Goal: Task Accomplishment & Management: Complete application form

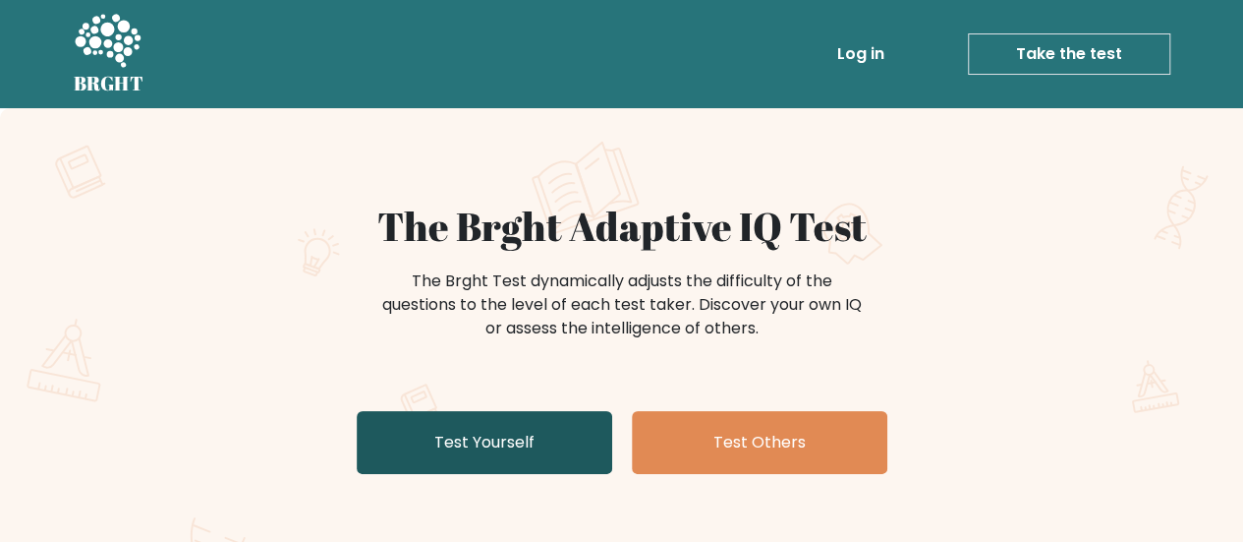
click at [554, 419] on link "Test Yourself" at bounding box center [485, 442] width 256 height 63
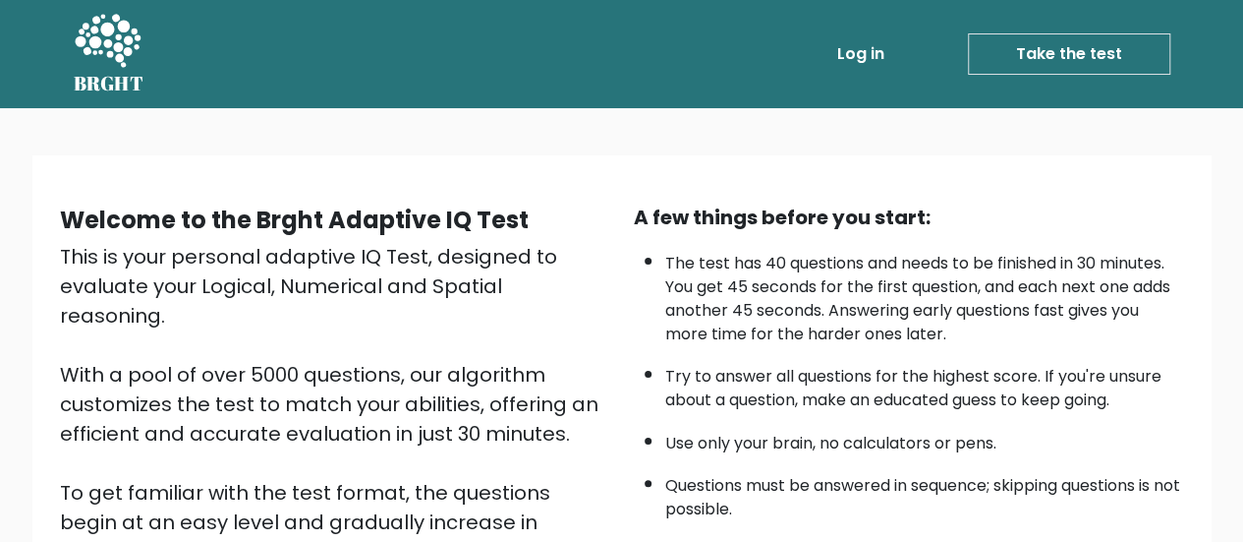
scroll to position [358, 0]
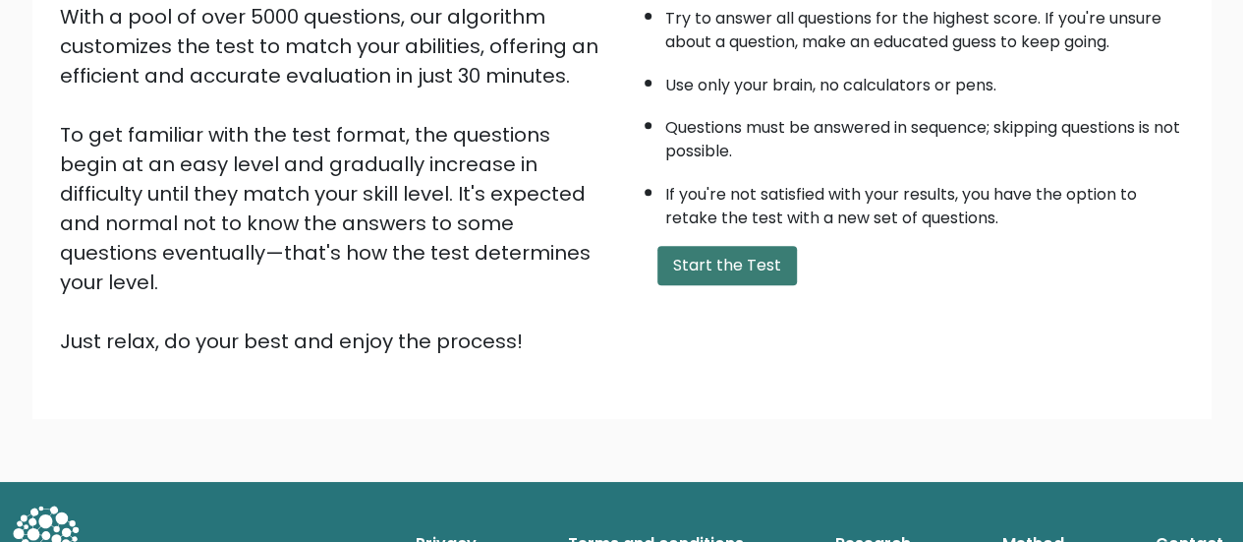
click at [708, 262] on button "Start the Test" at bounding box center [728, 265] width 140 height 39
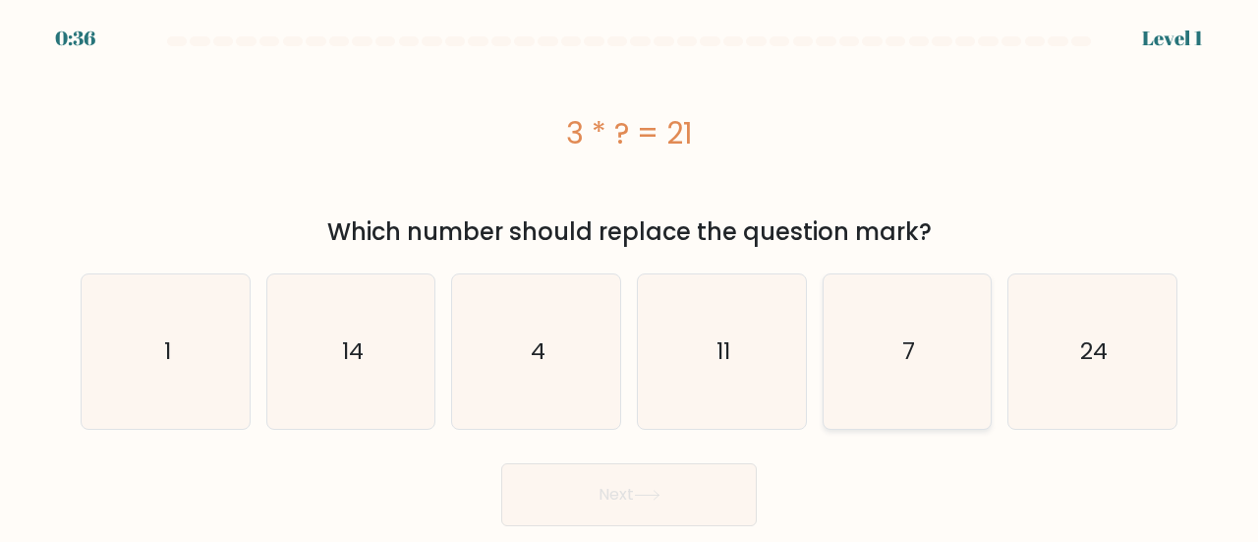
click at [949, 356] on icon "7" at bounding box center [908, 351] width 154 height 154
click at [630, 276] on input "e. 7" at bounding box center [629, 273] width 1 height 5
radio input "true"
click at [613, 498] on button "Next" at bounding box center [629, 494] width 256 height 63
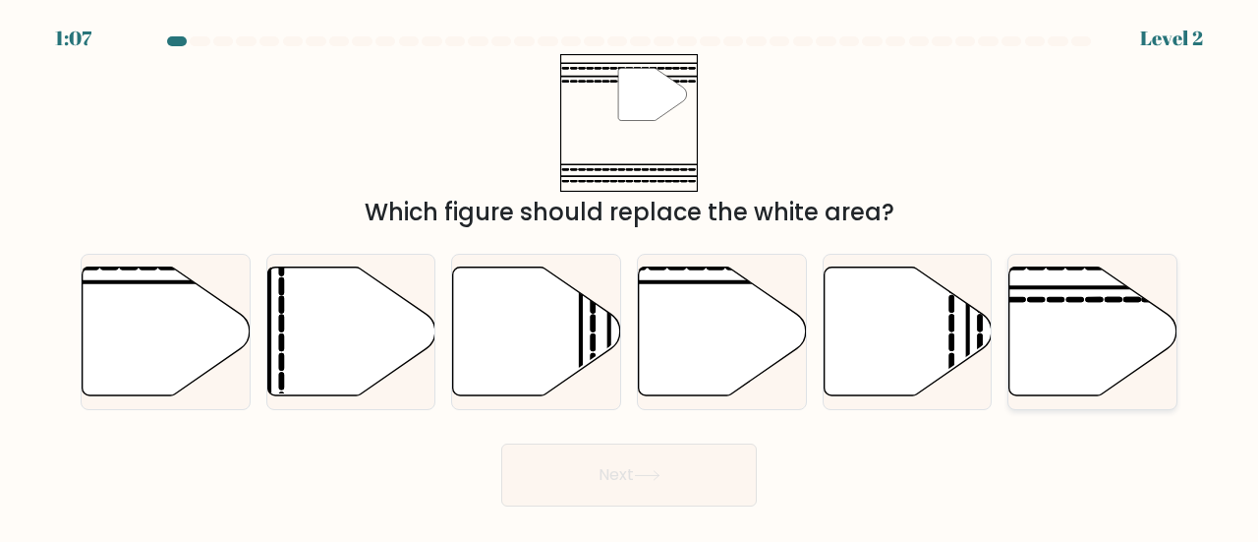
click at [1097, 296] on icon at bounding box center [1093, 330] width 168 height 129
click at [630, 276] on input "f." at bounding box center [629, 273] width 1 height 5
radio input "true"
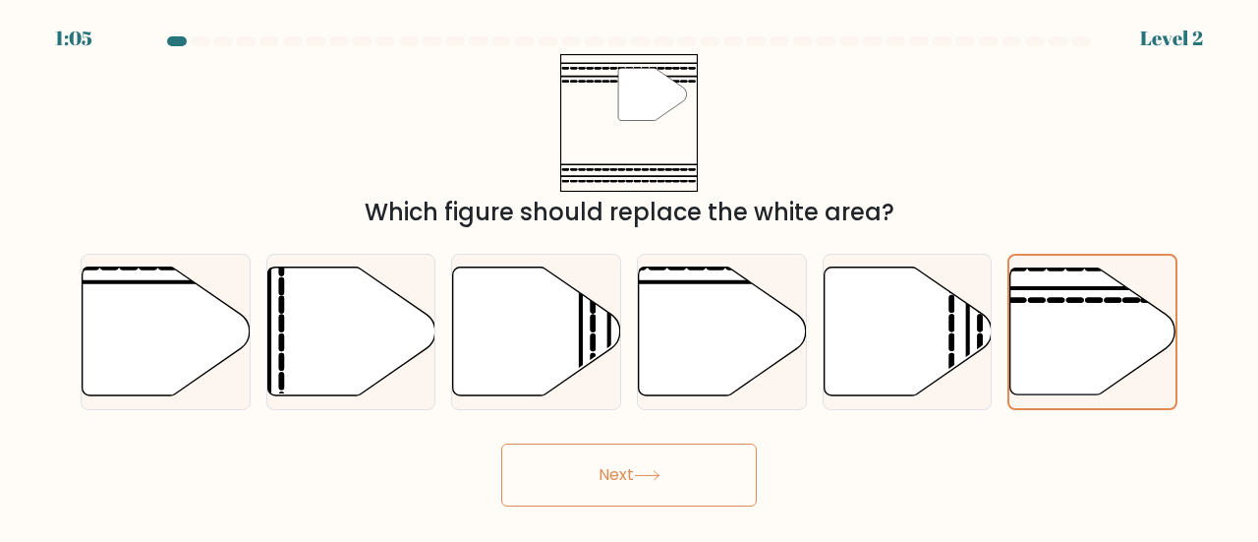
click at [594, 503] on button "Next" at bounding box center [629, 474] width 256 height 63
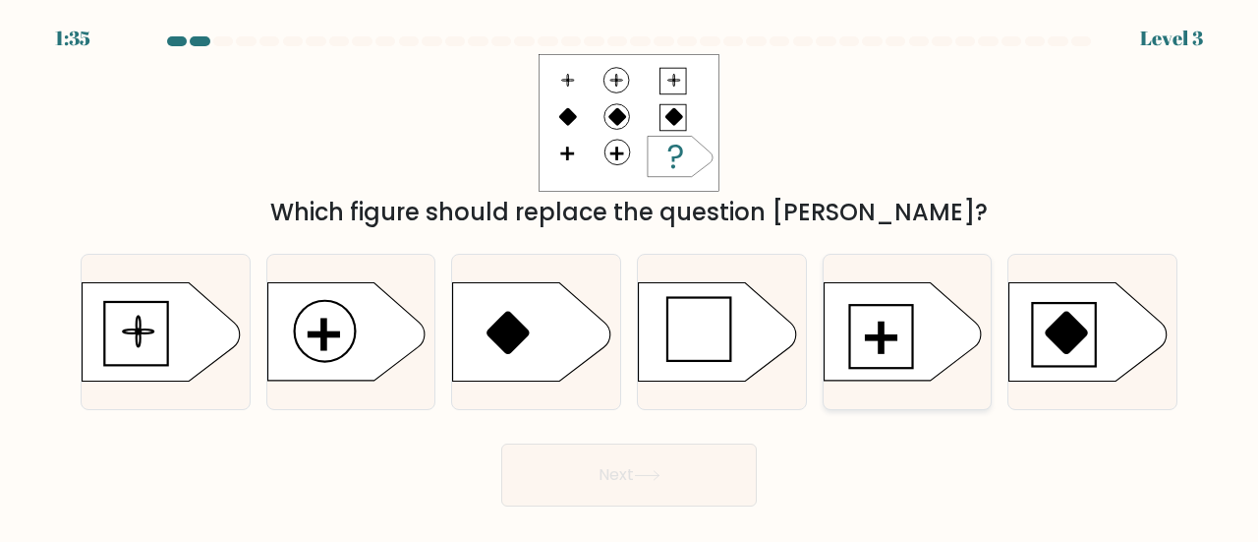
click at [886, 343] on icon at bounding box center [902, 332] width 157 height 98
click at [630, 276] on input "e." at bounding box center [629, 273] width 1 height 5
radio input "true"
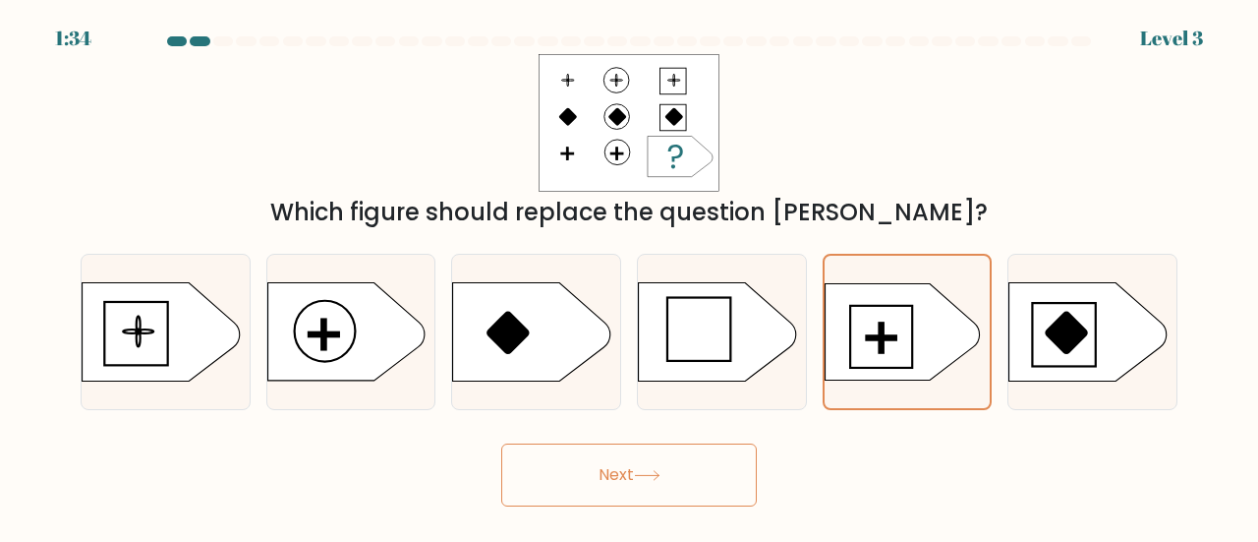
click at [601, 474] on button "Next" at bounding box center [629, 474] width 256 height 63
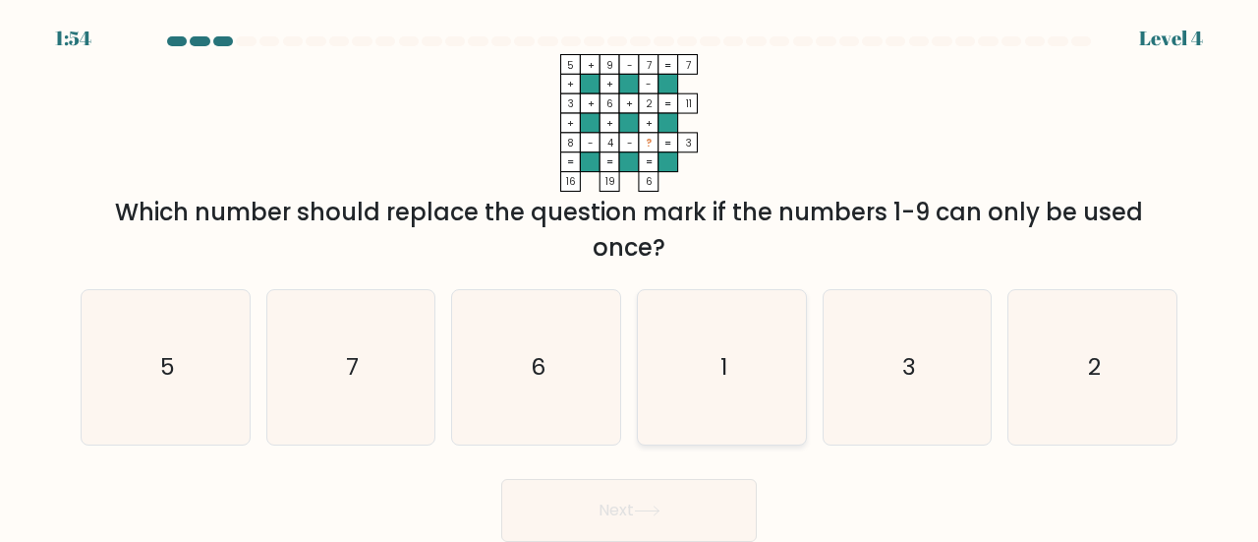
click at [704, 346] on icon "1" at bounding box center [722, 367] width 154 height 154
click at [630, 276] on input "d. 1" at bounding box center [629, 273] width 1 height 5
radio input "true"
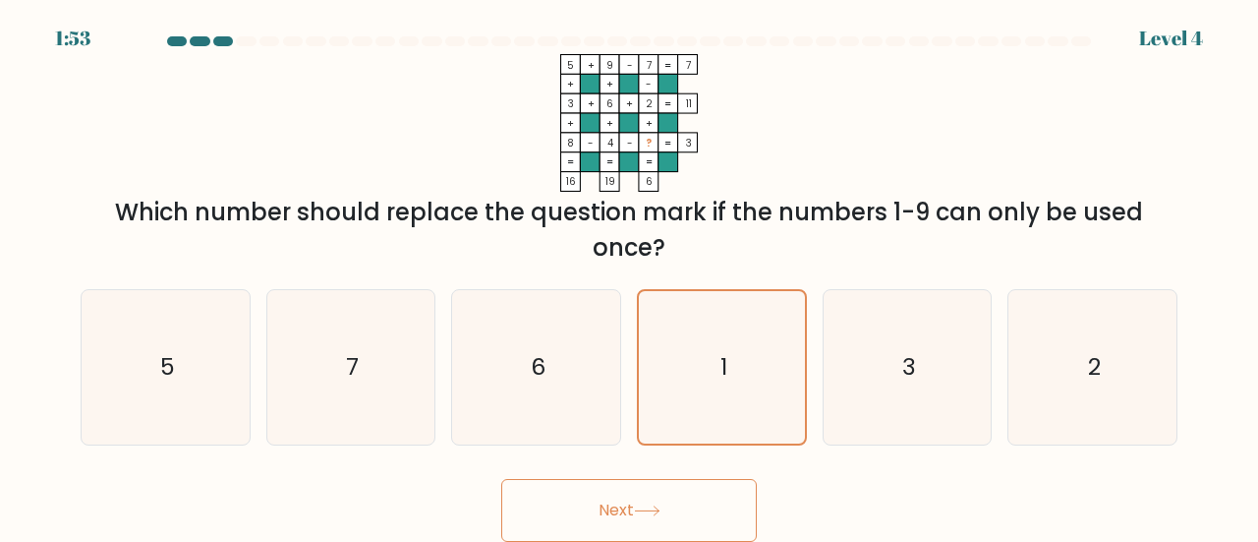
click at [653, 500] on button "Next" at bounding box center [629, 510] width 256 height 63
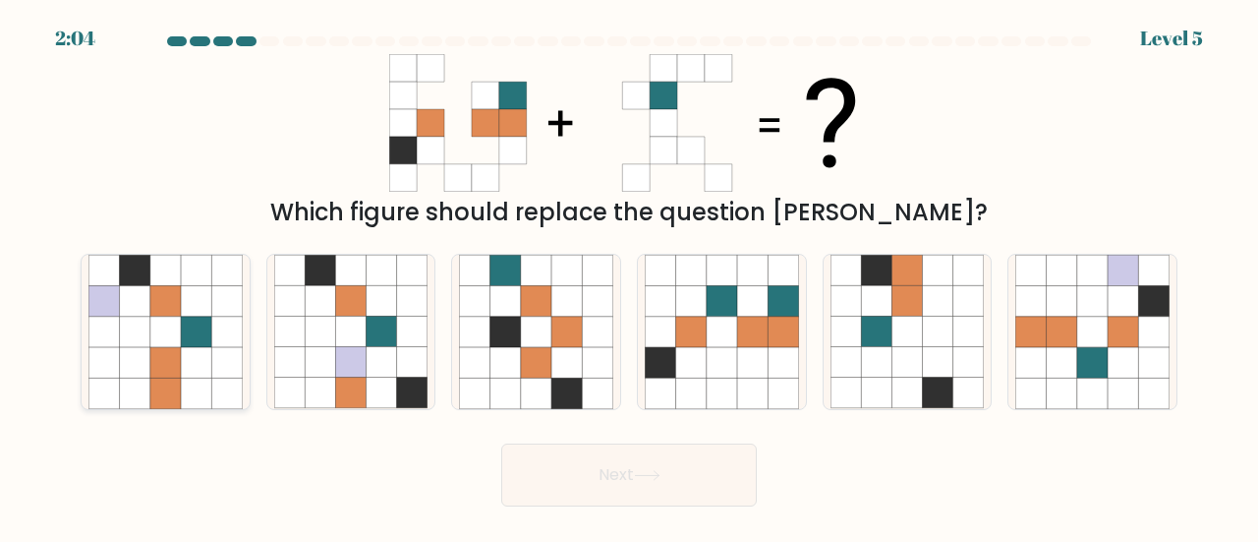
click at [206, 312] on icon at bounding box center [196, 301] width 30 height 30
click at [629, 276] on input "a." at bounding box center [629, 273] width 1 height 5
radio input "true"
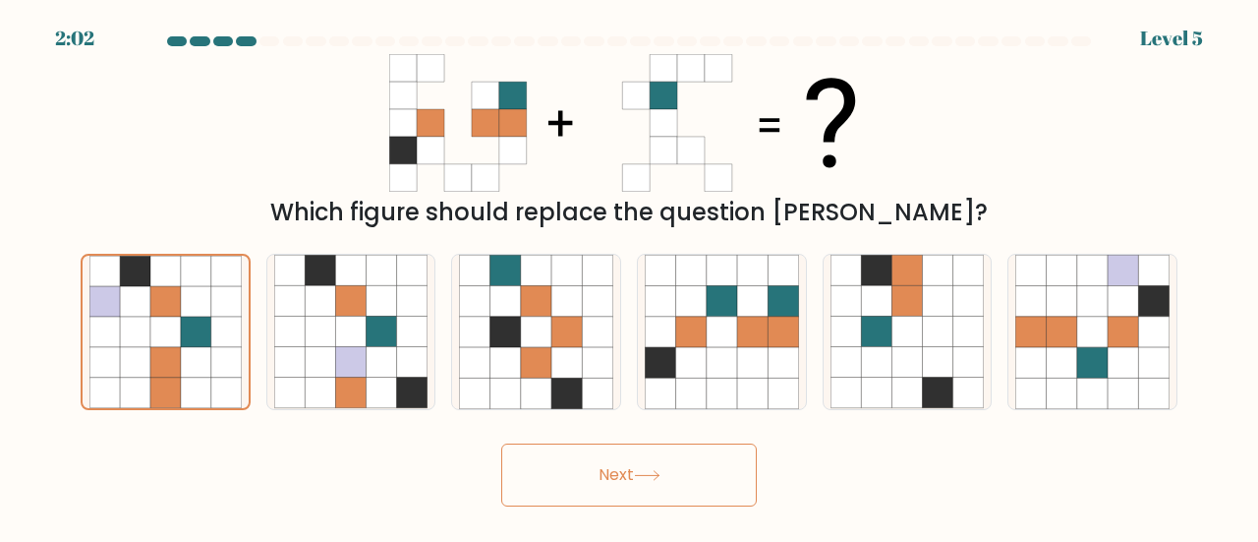
click at [700, 469] on button "Next" at bounding box center [629, 474] width 256 height 63
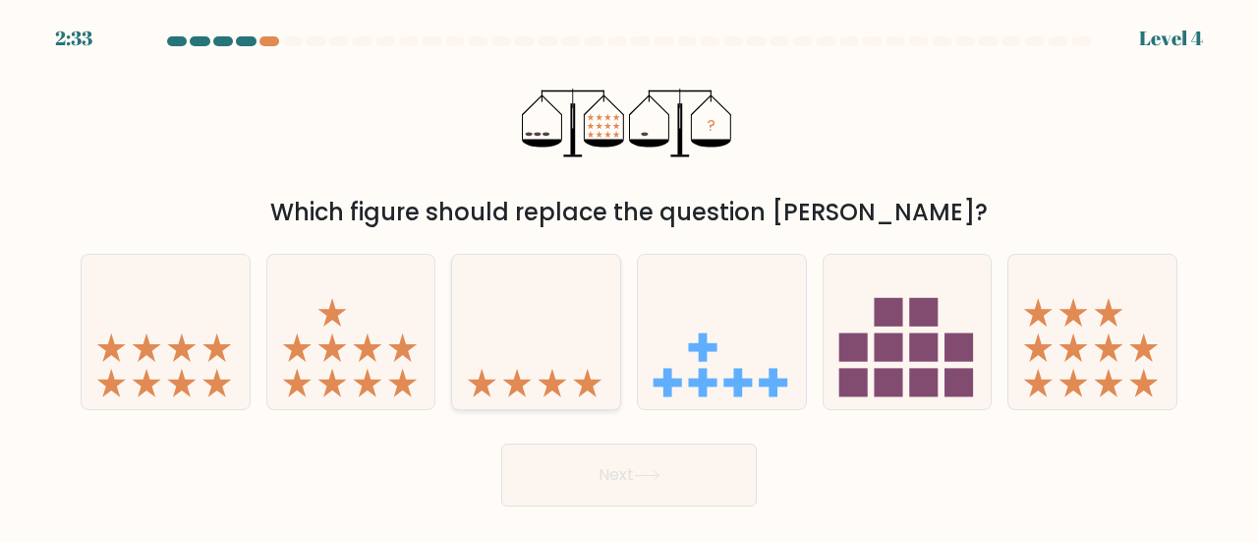
click at [555, 304] on icon at bounding box center [536, 331] width 168 height 139
click at [629, 276] on input "c." at bounding box center [629, 273] width 1 height 5
radio input "true"
click at [680, 474] on button "Next" at bounding box center [629, 474] width 256 height 63
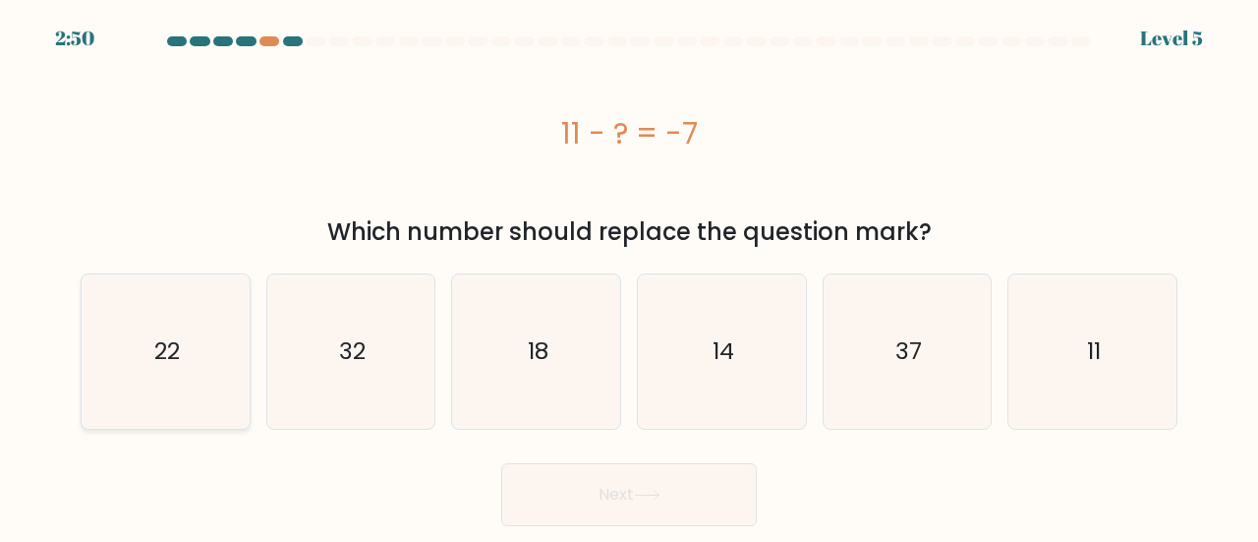
click at [233, 367] on icon "22" at bounding box center [165, 351] width 154 height 154
click at [629, 276] on input "a. 22" at bounding box center [629, 273] width 1 height 5
radio input "true"
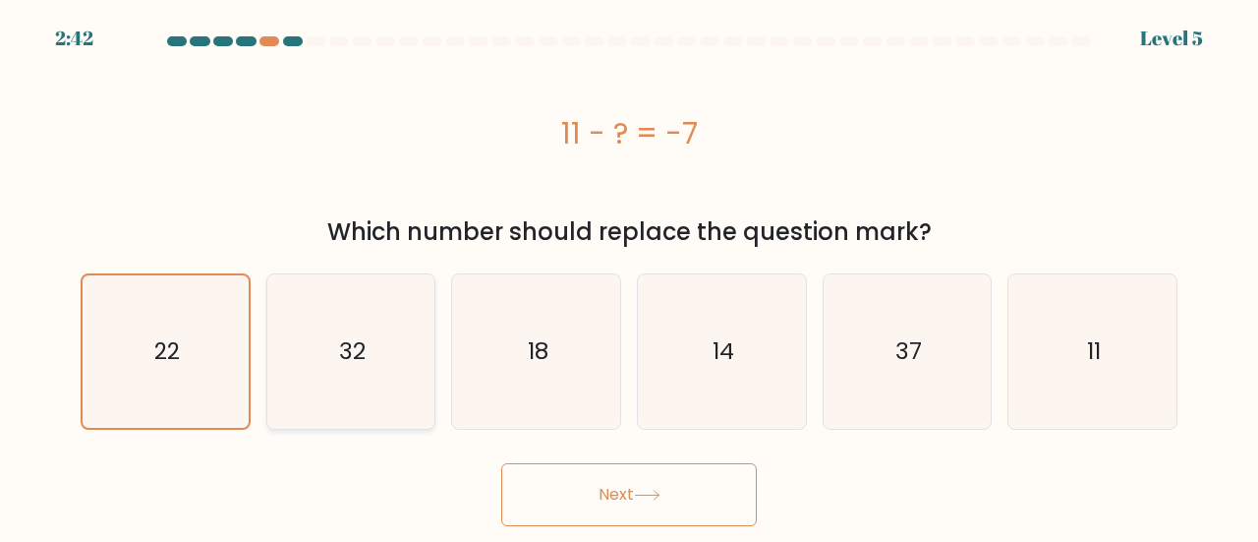
click at [395, 337] on icon "32" at bounding box center [351, 351] width 154 height 154
click at [629, 276] on input "b. 32" at bounding box center [629, 273] width 1 height 5
radio input "true"
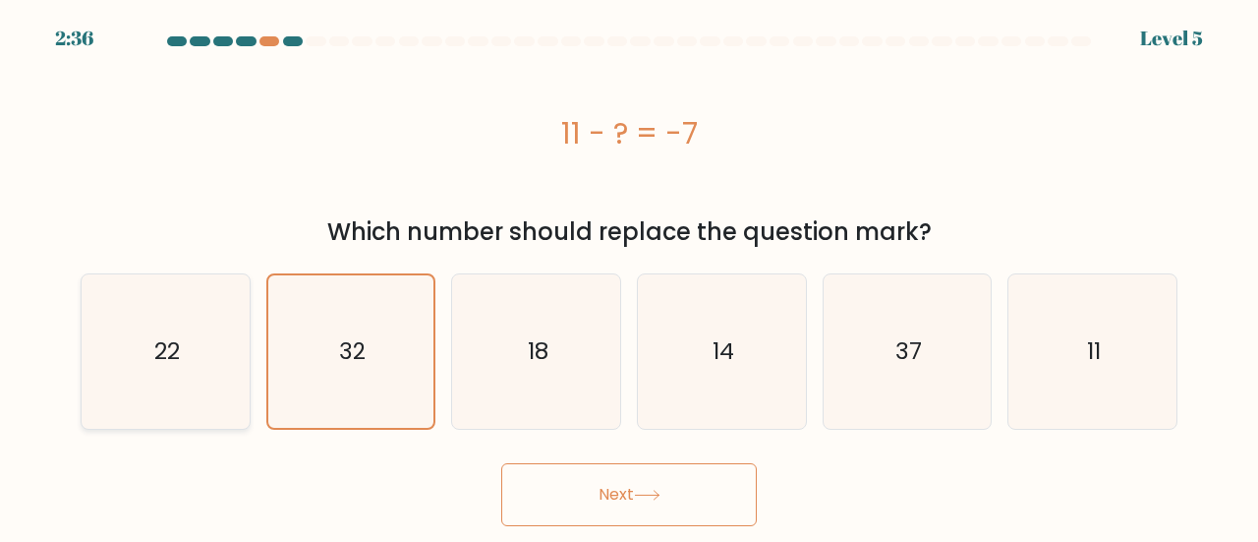
click at [186, 377] on icon "22" at bounding box center [165, 351] width 154 height 154
click at [629, 276] on input "a. 22" at bounding box center [629, 273] width 1 height 5
radio input "true"
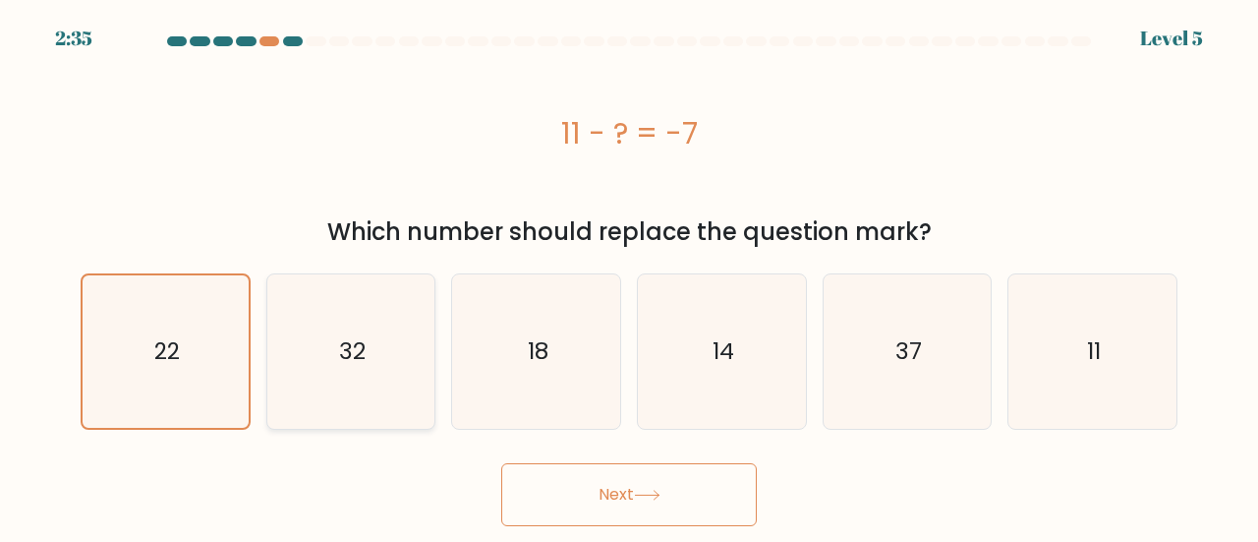
click at [363, 372] on icon "32" at bounding box center [351, 351] width 154 height 154
click at [629, 276] on input "b. 32" at bounding box center [629, 273] width 1 height 5
radio input "true"
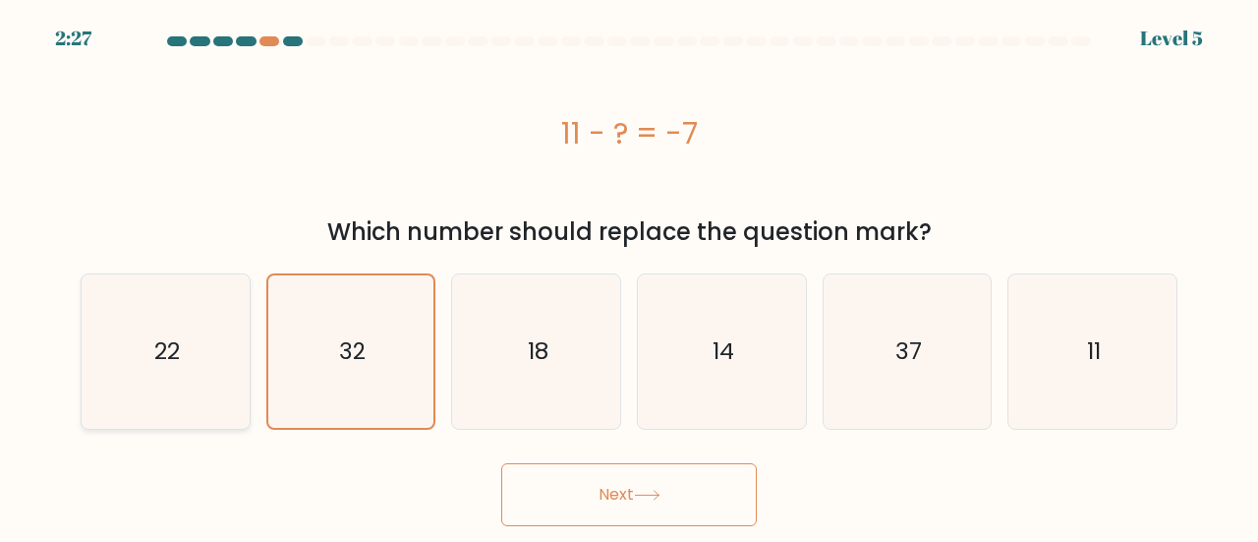
click at [163, 304] on icon "22" at bounding box center [165, 351] width 154 height 154
click at [629, 276] on input "a. 22" at bounding box center [629, 273] width 1 height 5
radio input "true"
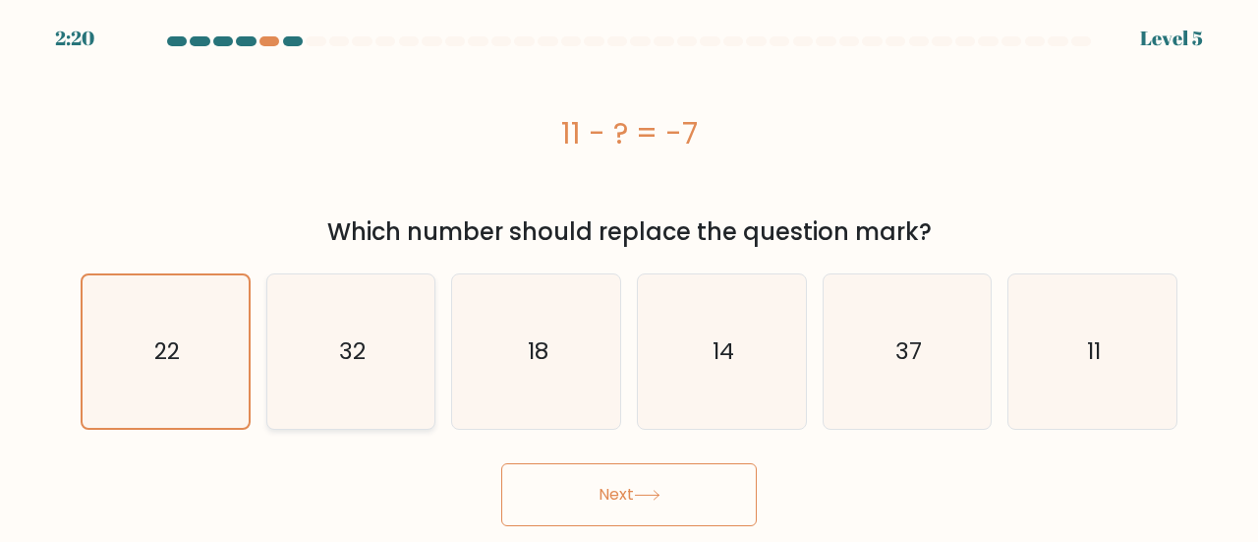
click at [400, 358] on icon "32" at bounding box center [351, 351] width 154 height 154
click at [629, 276] on input "b. 32" at bounding box center [629, 273] width 1 height 5
radio input "true"
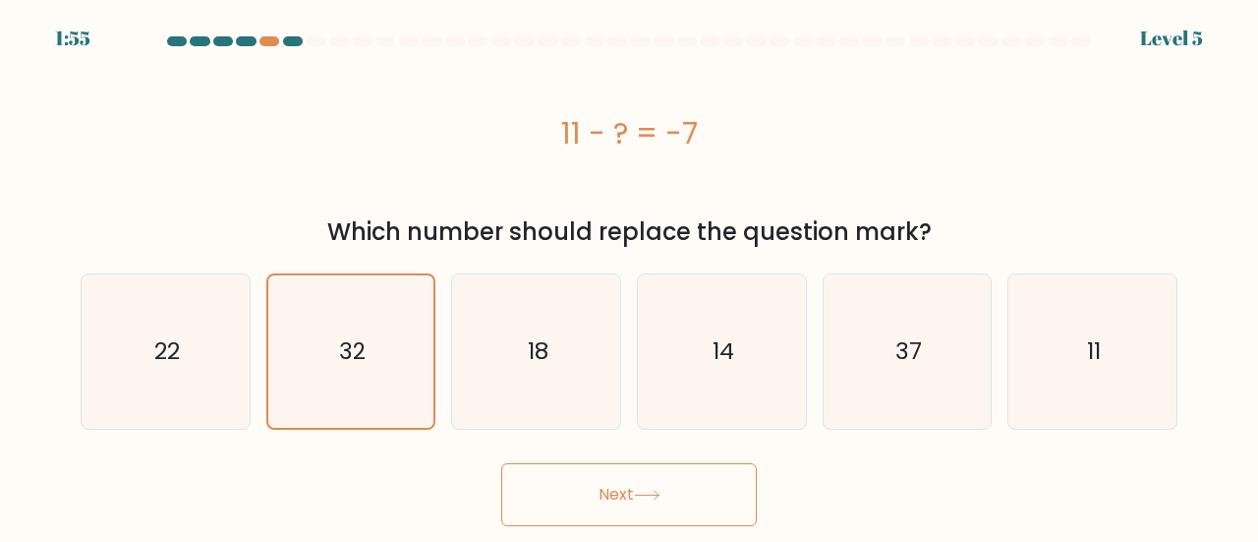
click at [551, 430] on form "a." at bounding box center [629, 281] width 1258 height 490
click at [533, 379] on icon "18" at bounding box center [536, 351] width 154 height 154
click at [629, 276] on input "c. 18" at bounding box center [629, 273] width 1 height 5
radio input "true"
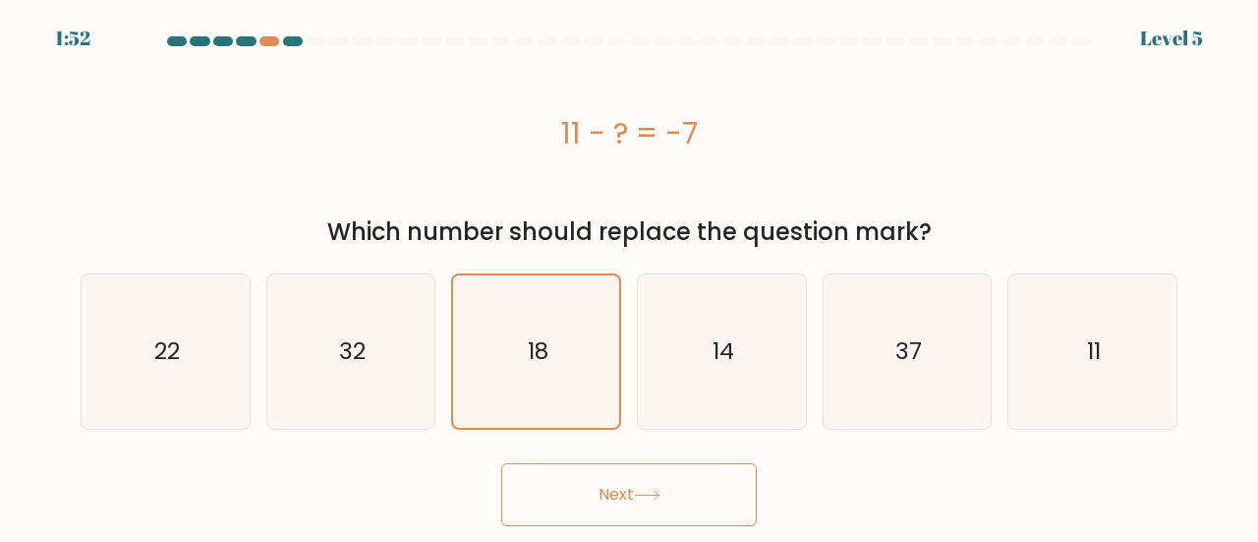
click at [627, 470] on button "Next" at bounding box center [629, 494] width 256 height 63
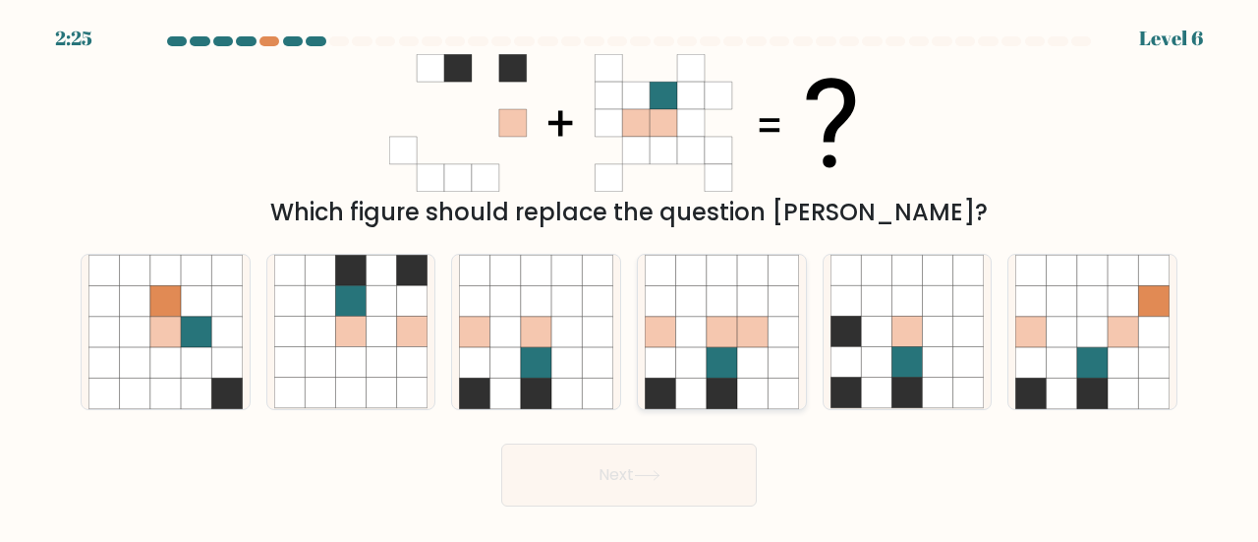
click at [753, 298] on icon at bounding box center [752, 301] width 30 height 30
click at [630, 276] on input "d." at bounding box center [629, 273] width 1 height 5
radio input "true"
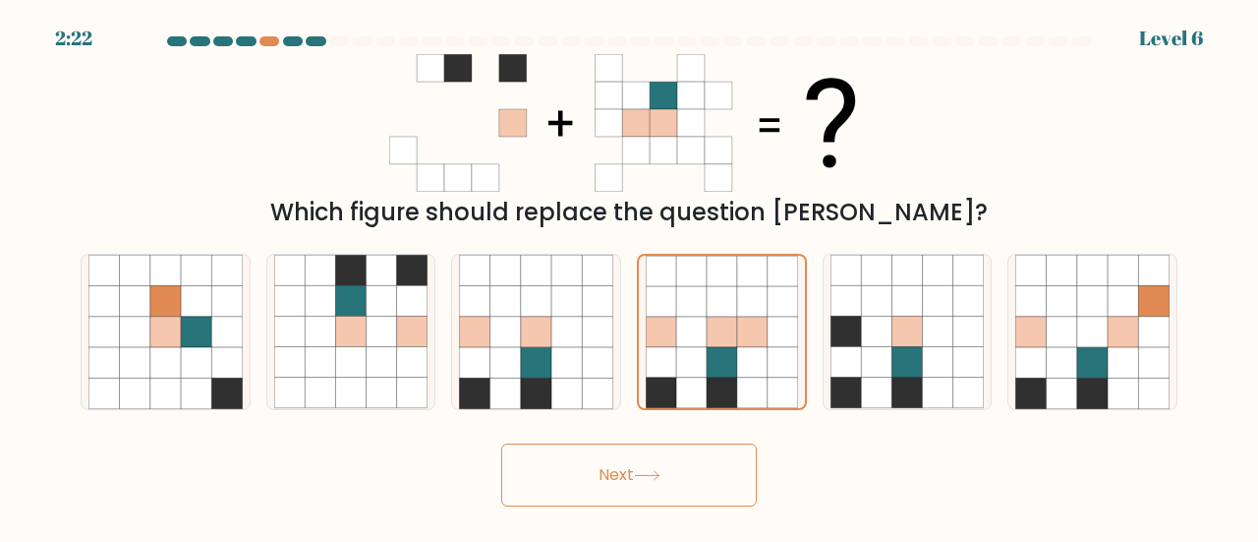
click at [637, 492] on button "Next" at bounding box center [629, 474] width 256 height 63
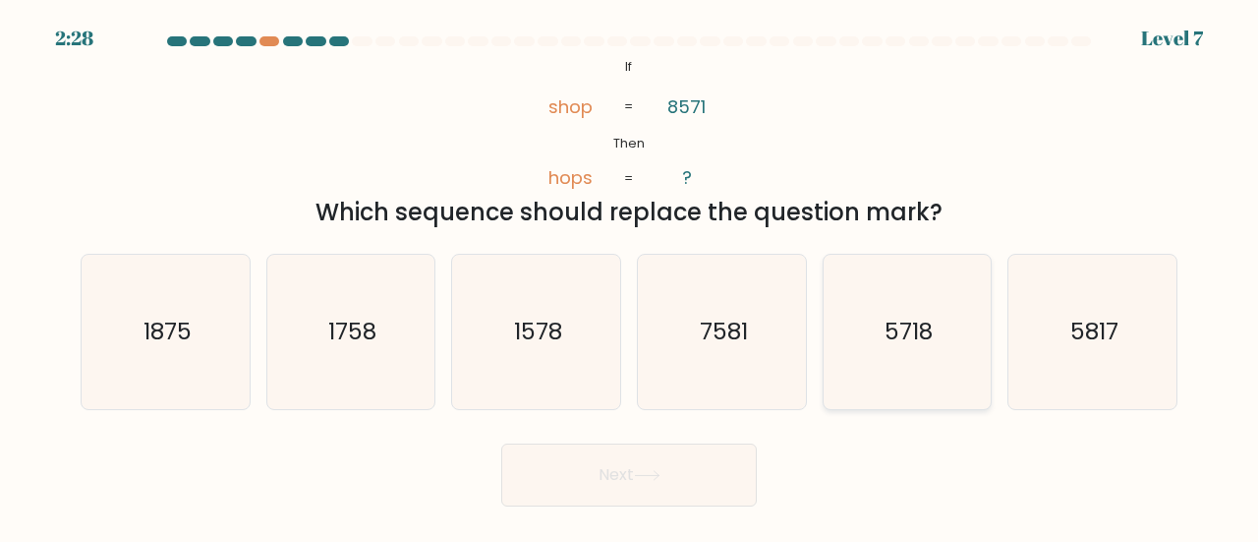
click at [934, 376] on icon "5718" at bounding box center [908, 332] width 154 height 154
click at [630, 276] on input "e. 5718" at bounding box center [629, 273] width 1 height 5
radio input "true"
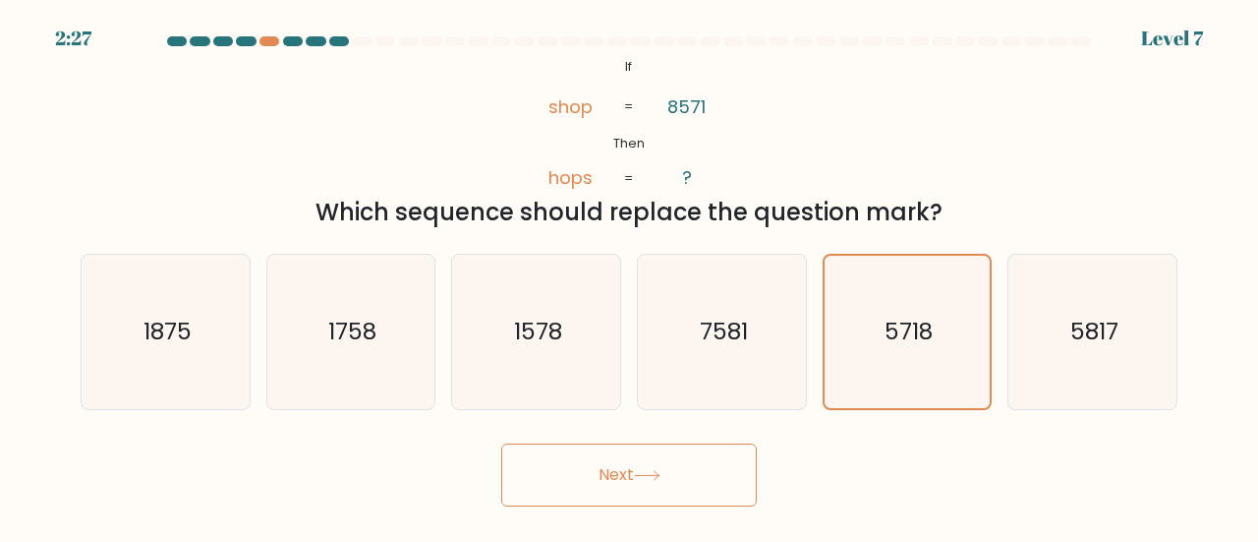
click at [710, 494] on button "Next" at bounding box center [629, 474] width 256 height 63
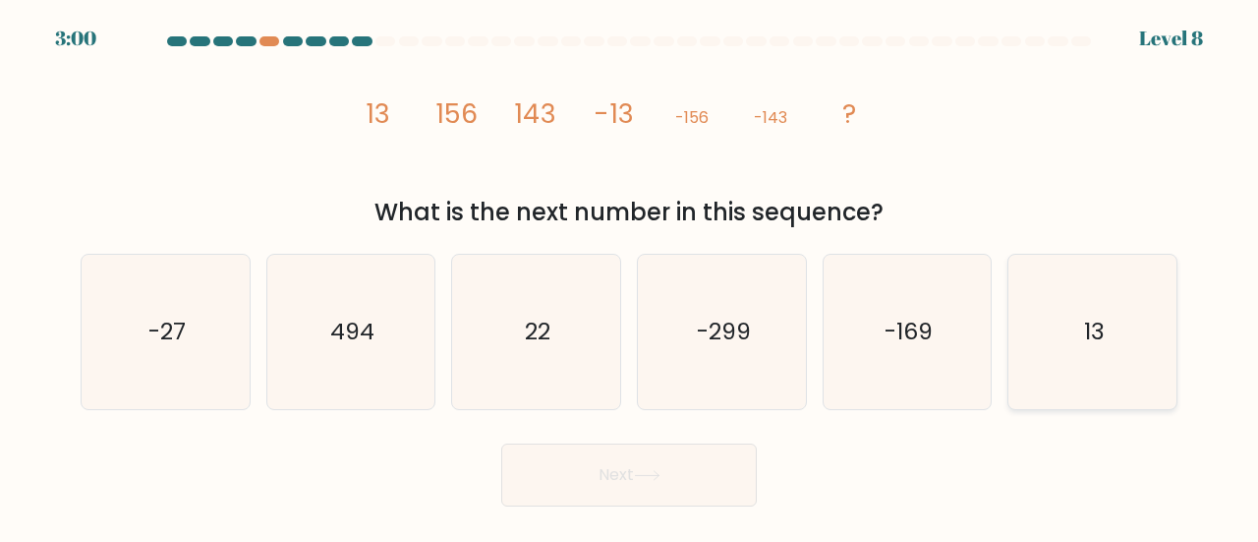
click at [1106, 320] on icon "13" at bounding box center [1092, 332] width 154 height 154
click at [630, 276] on input "f. 13" at bounding box center [629, 273] width 1 height 5
radio input "true"
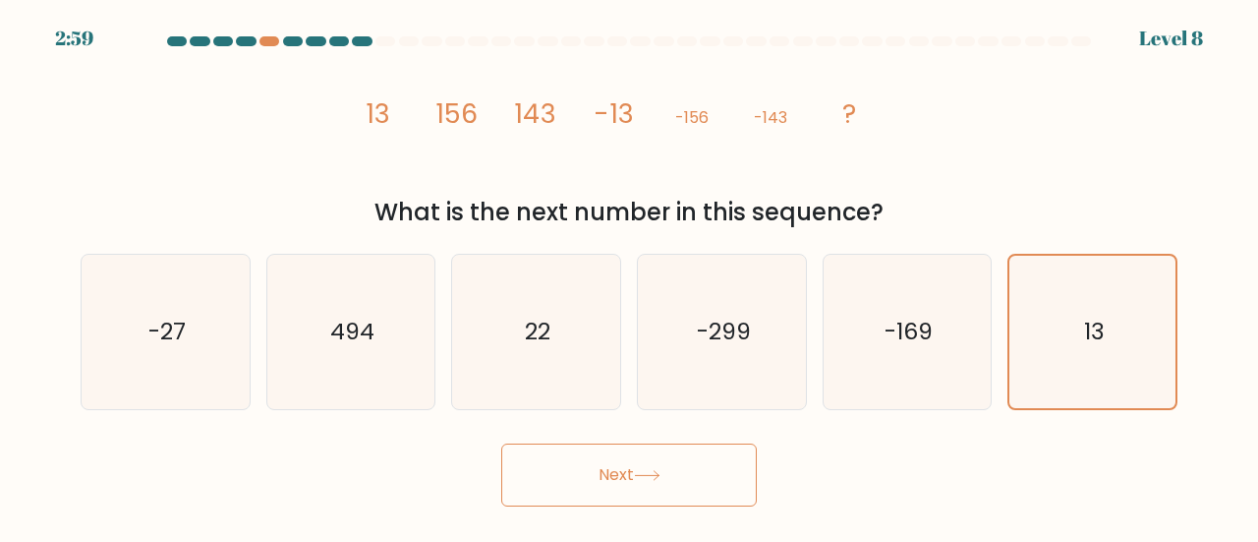
click at [686, 486] on button "Next" at bounding box center [629, 474] width 256 height 63
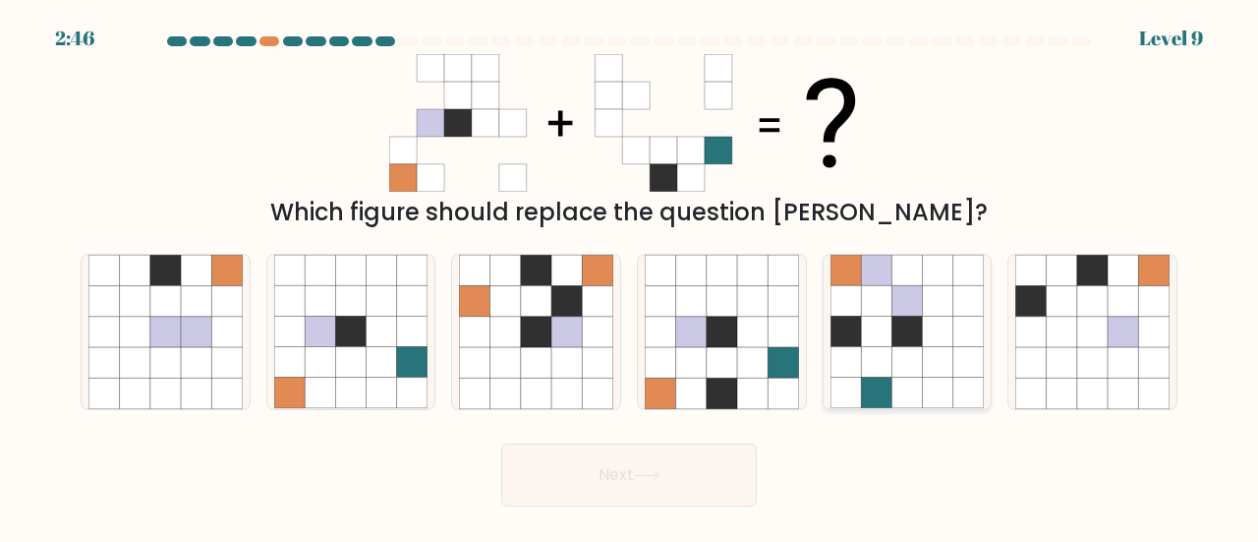
click at [900, 375] on icon at bounding box center [907, 362] width 30 height 30
click at [630, 276] on input "e." at bounding box center [629, 273] width 1 height 5
radio input "true"
click at [585, 482] on button "Next" at bounding box center [629, 474] width 256 height 63
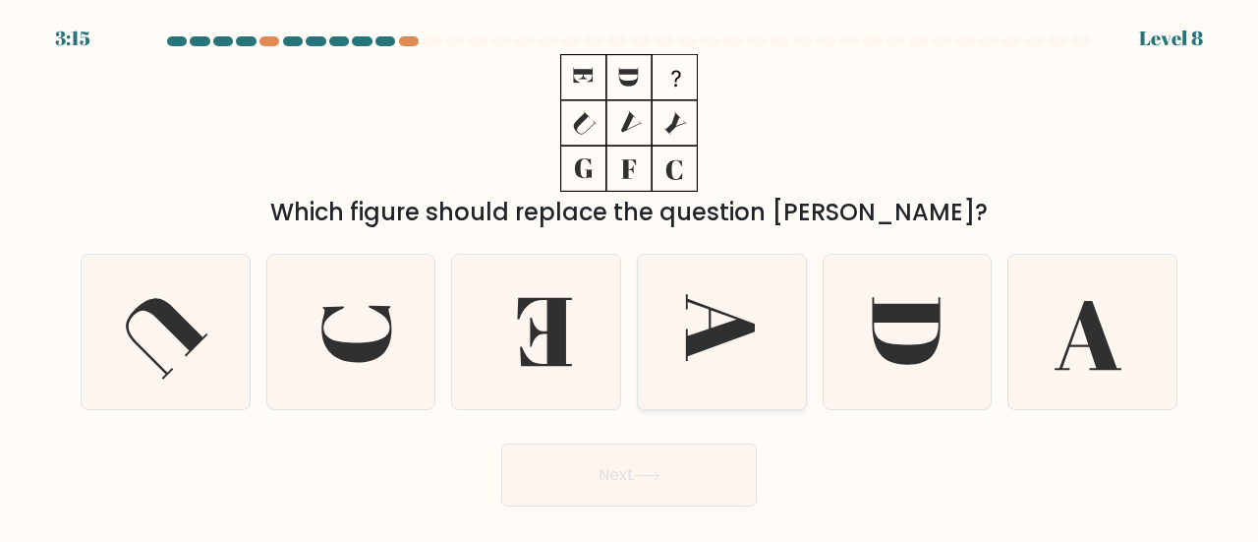
click at [710, 290] on icon at bounding box center [722, 332] width 154 height 154
click at [630, 276] on input "d." at bounding box center [629, 273] width 1 height 5
radio input "true"
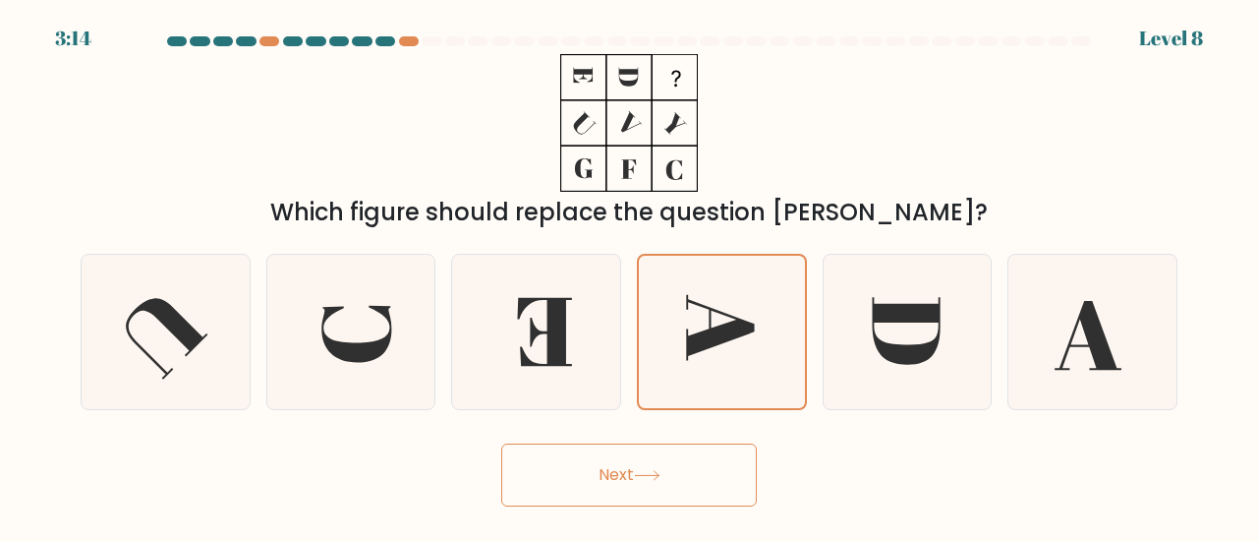
click at [697, 477] on button "Next" at bounding box center [629, 474] width 256 height 63
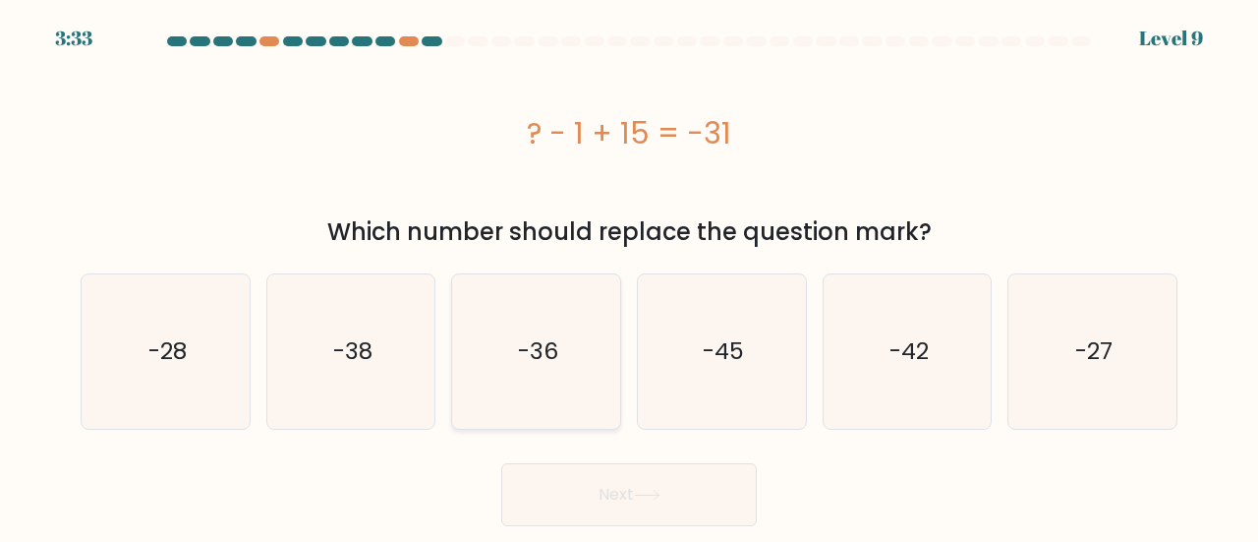
click at [569, 375] on icon "-36" at bounding box center [536, 351] width 154 height 154
click at [629, 276] on input "c. -36" at bounding box center [629, 273] width 1 height 5
radio input "true"
click at [710, 317] on icon "-45" at bounding box center [722, 351] width 154 height 154
click at [630, 276] on input "d. -45" at bounding box center [629, 273] width 1 height 5
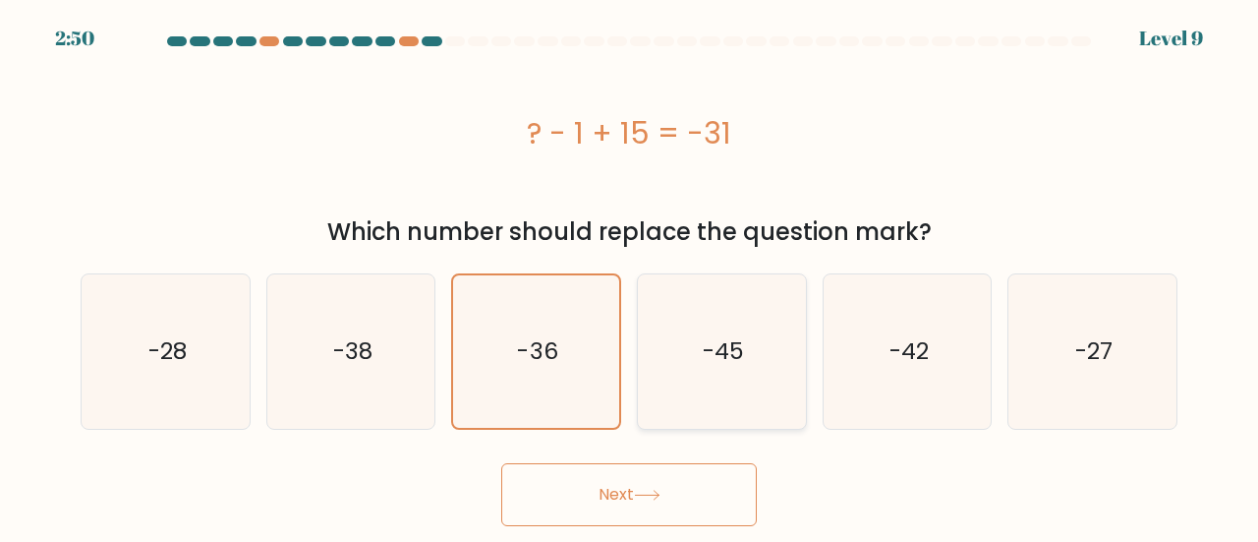
radio input "true"
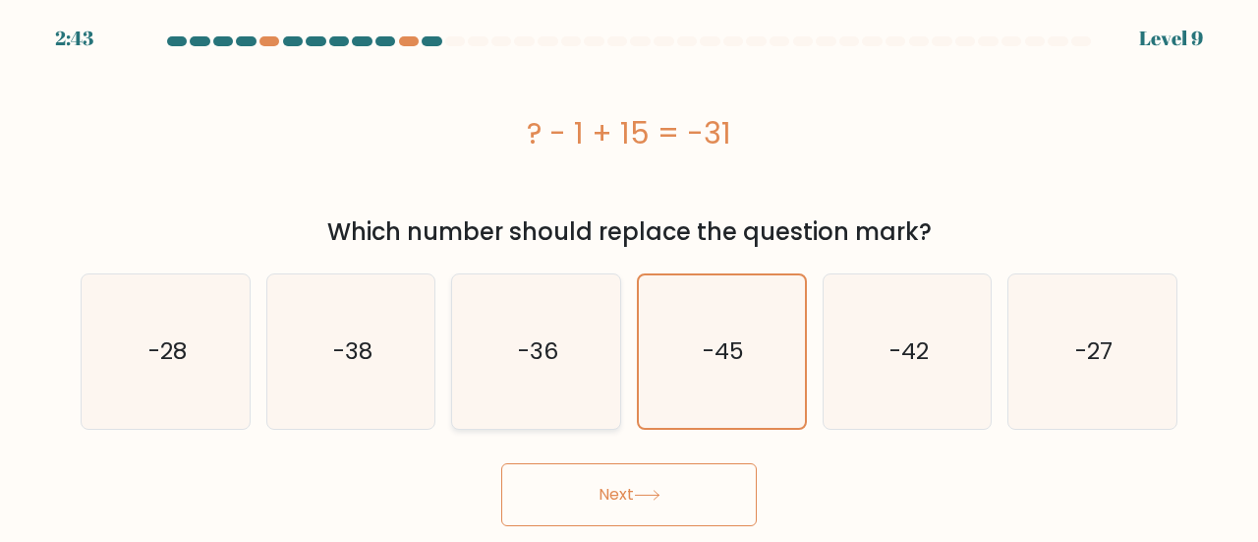
click at [533, 339] on text "-36" at bounding box center [538, 351] width 40 height 32
click at [629, 276] on input "c. -36" at bounding box center [629, 273] width 1 height 5
radio input "true"
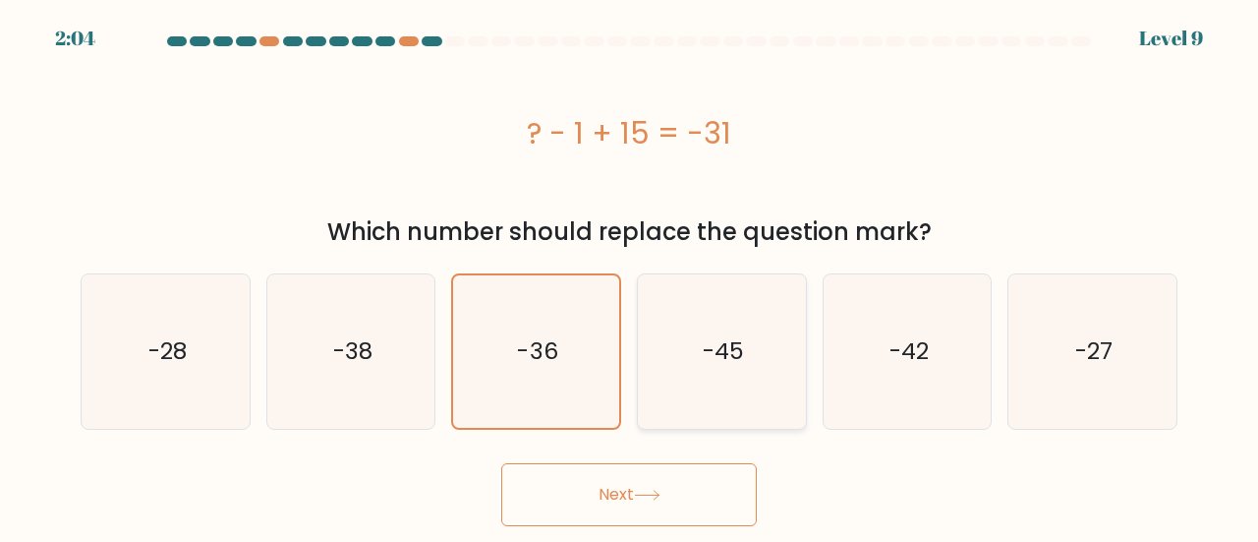
click at [745, 349] on icon "-45" at bounding box center [722, 351] width 154 height 154
click at [630, 276] on input "d. -45" at bounding box center [629, 273] width 1 height 5
radio input "true"
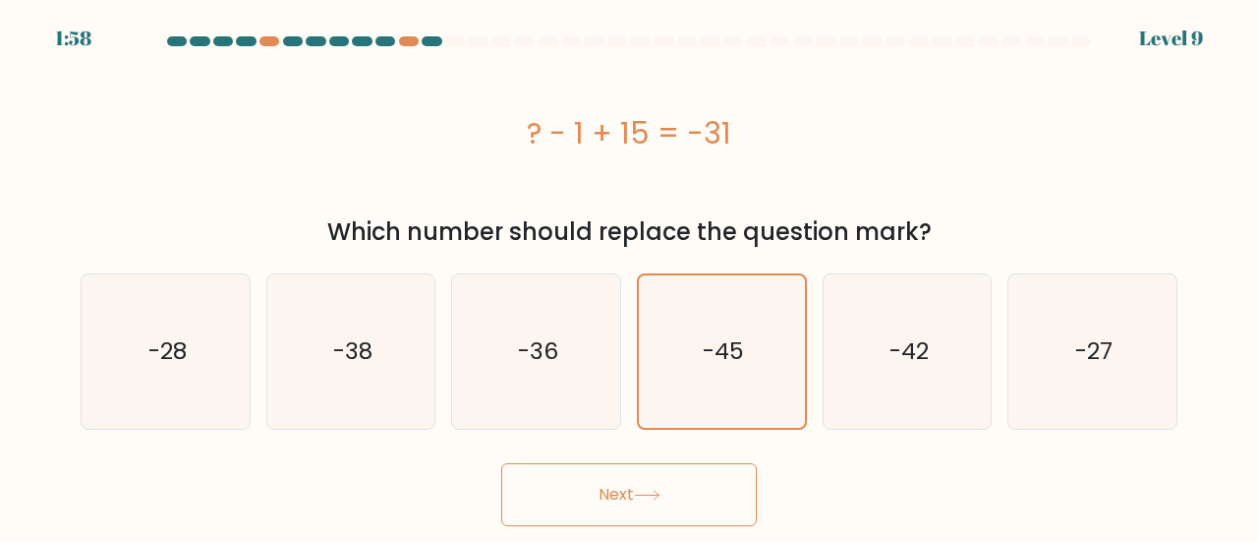
click at [730, 496] on button "Next" at bounding box center [629, 494] width 256 height 63
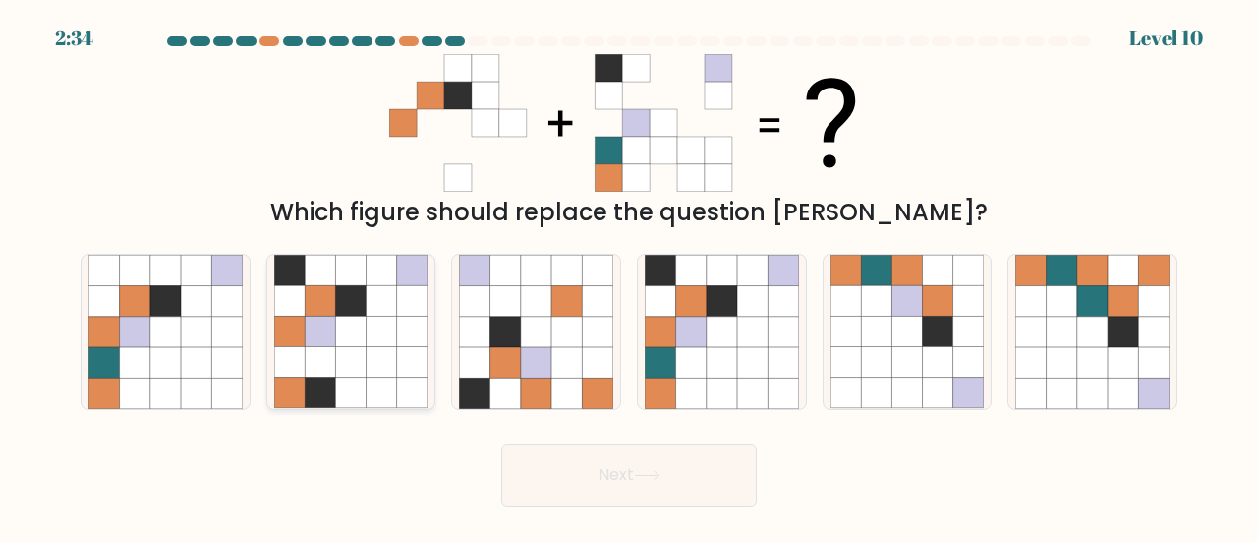
click at [361, 320] on icon at bounding box center [350, 332] width 30 height 30
click at [629, 276] on input "b." at bounding box center [629, 273] width 1 height 5
radio input "true"
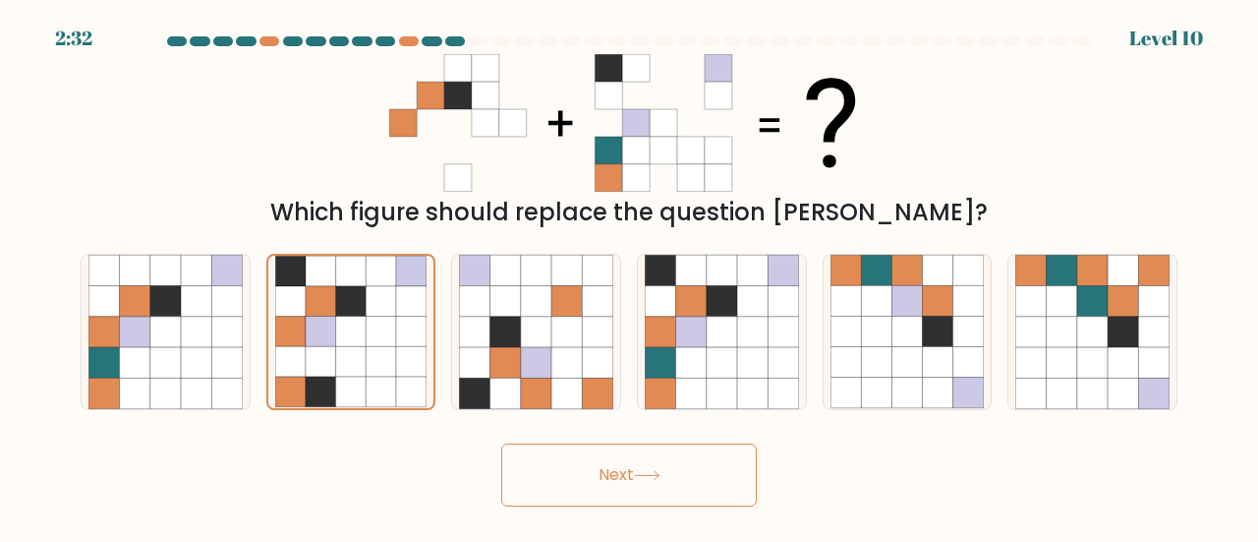
click at [656, 475] on icon at bounding box center [647, 475] width 24 height 9
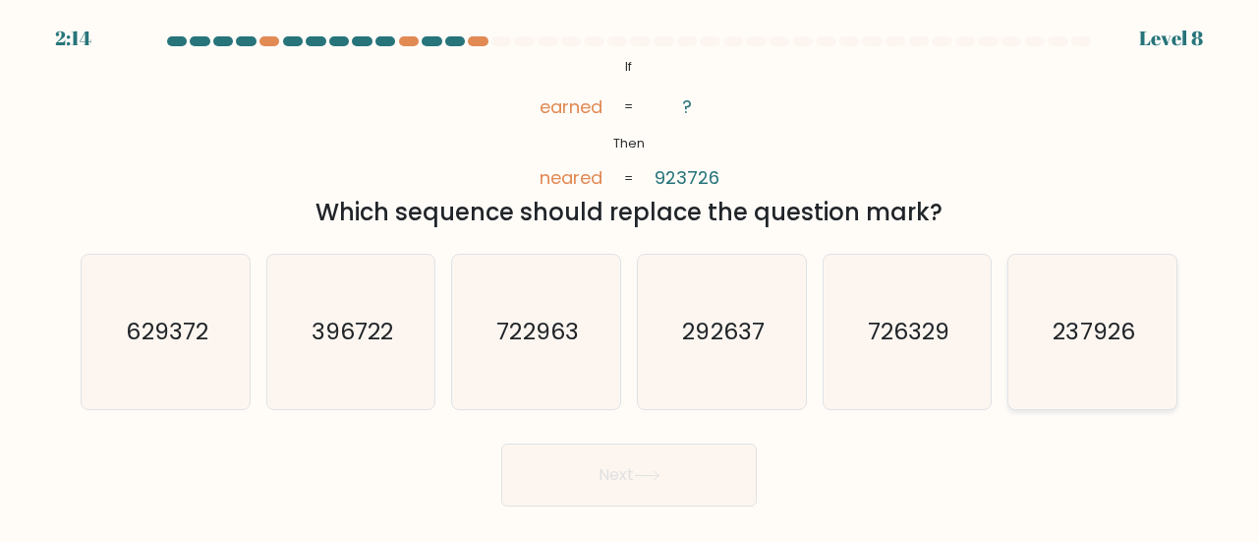
click at [1073, 324] on text "237926" at bounding box center [1095, 331] width 82 height 32
click at [630, 276] on input "f. 237926" at bounding box center [629, 273] width 1 height 5
radio input "true"
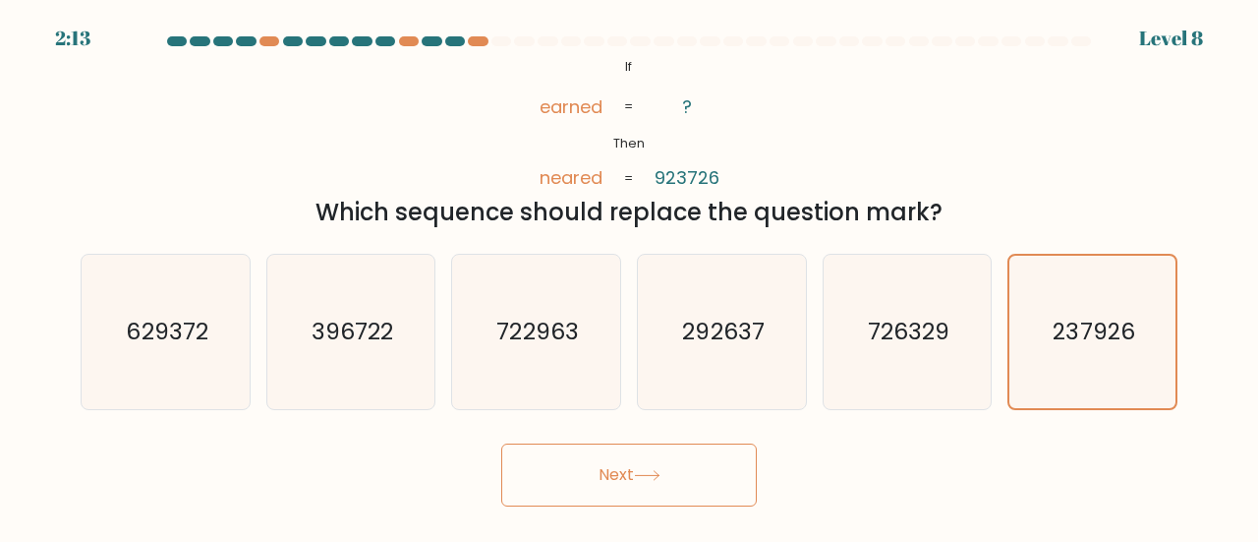
click at [639, 490] on button "Next" at bounding box center [629, 474] width 256 height 63
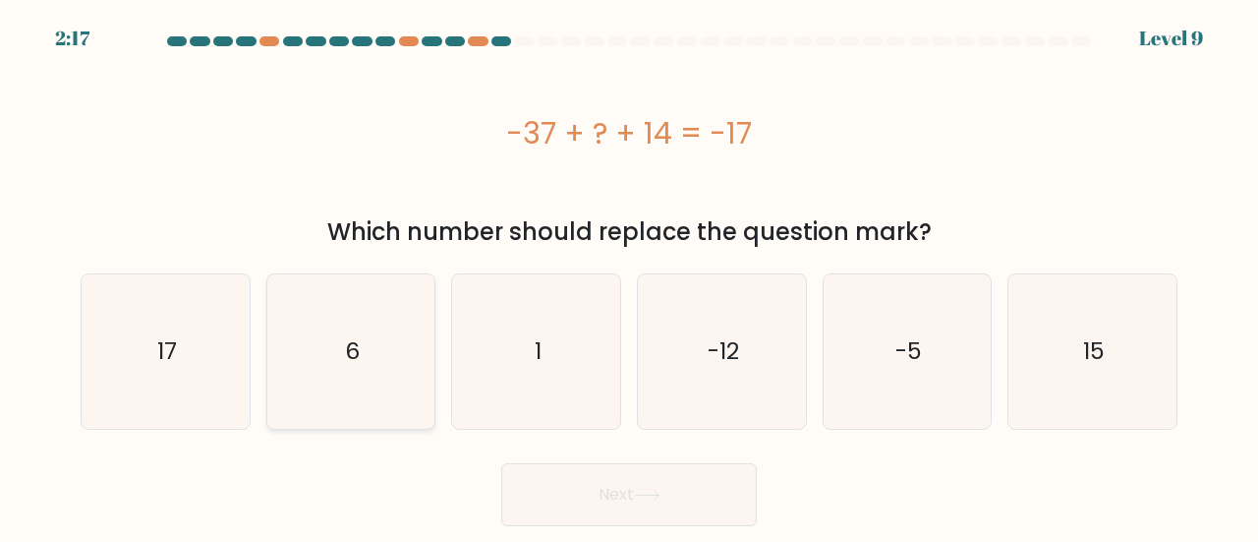
click at [398, 345] on icon "6" at bounding box center [351, 351] width 154 height 154
click at [629, 276] on input "b. 6" at bounding box center [629, 273] width 1 height 5
radio input "true"
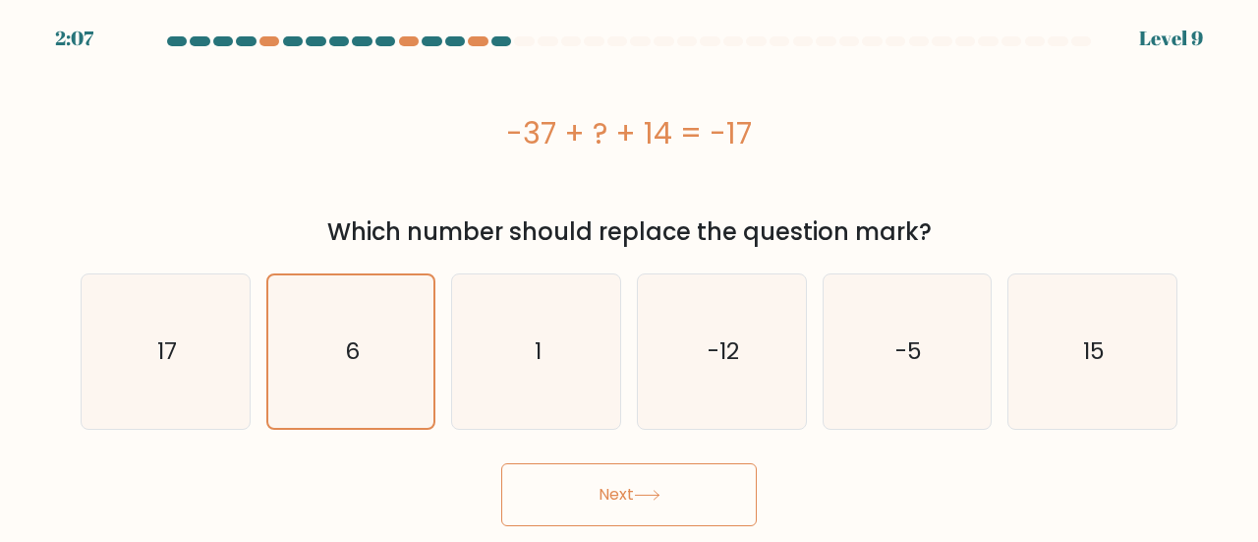
click at [706, 487] on button "Next" at bounding box center [629, 494] width 256 height 63
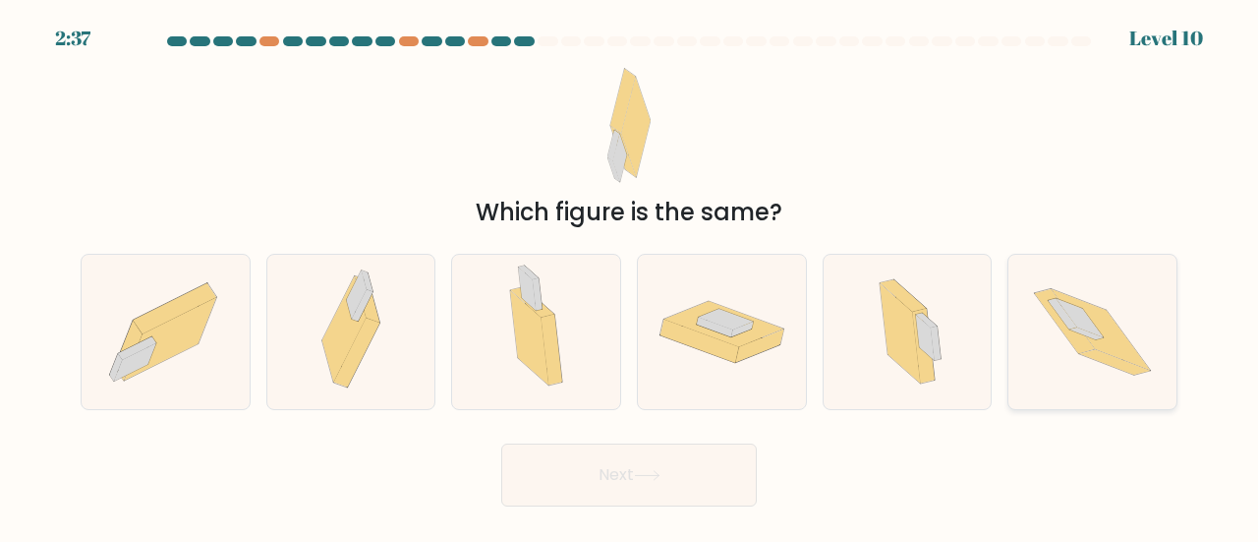
click at [1070, 319] on icon at bounding box center [1062, 314] width 29 height 30
click at [630, 276] on input "f." at bounding box center [629, 273] width 1 height 5
radio input "true"
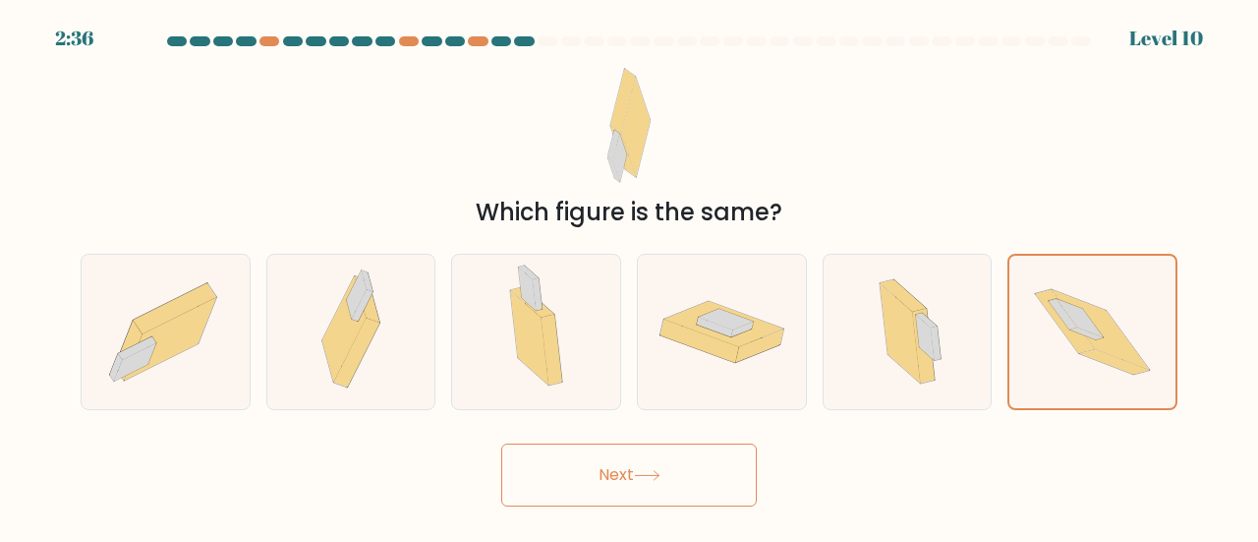
click at [692, 487] on button "Next" at bounding box center [629, 474] width 256 height 63
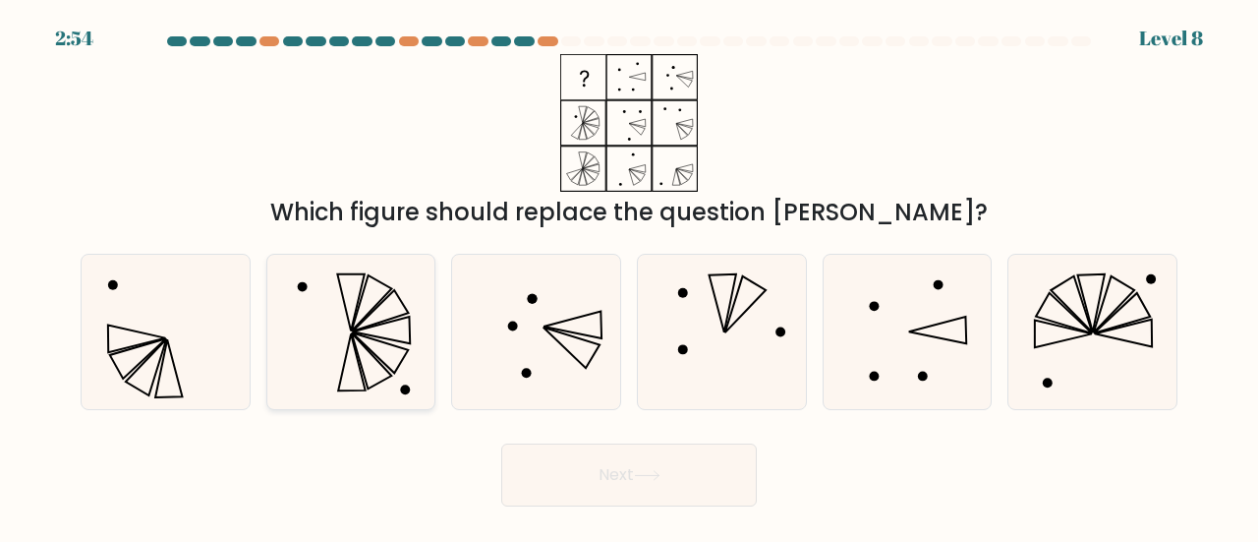
click at [355, 319] on icon at bounding box center [372, 303] width 40 height 56
click at [629, 276] on input "b." at bounding box center [629, 273] width 1 height 5
radio input "true"
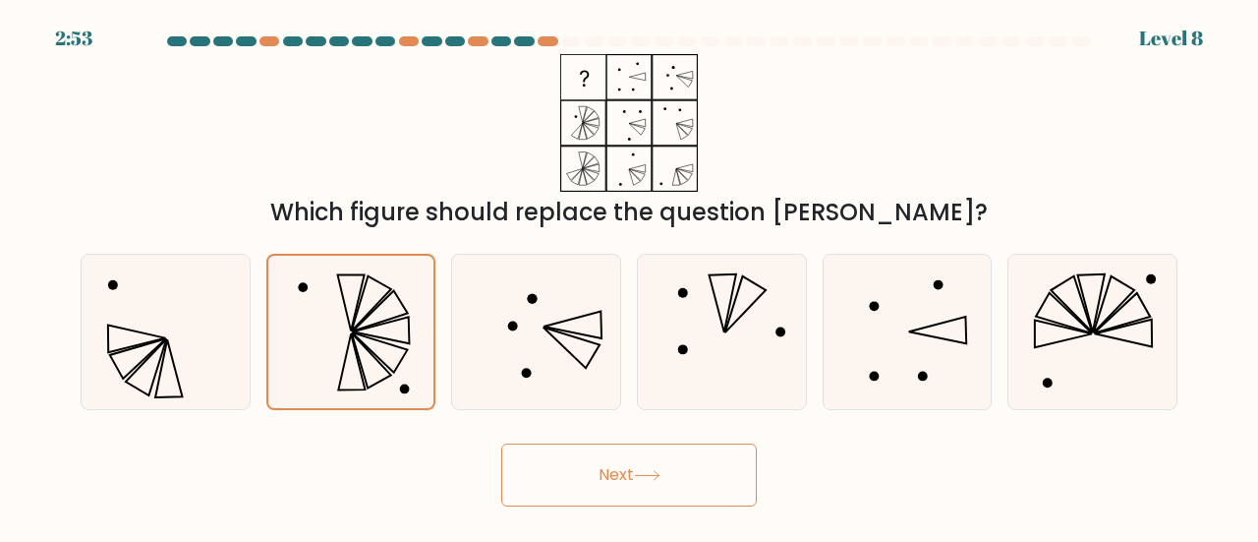
click at [584, 496] on button "Next" at bounding box center [629, 474] width 256 height 63
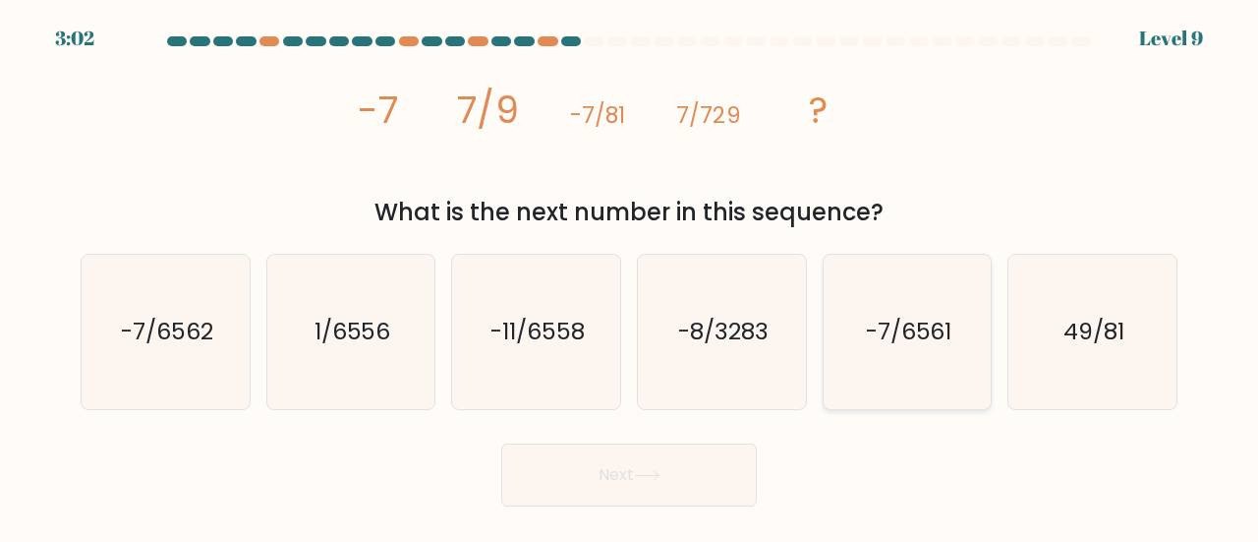
click at [896, 361] on icon "-7/6561" at bounding box center [908, 332] width 154 height 154
click at [630, 276] on input "e. -7/6561" at bounding box center [629, 273] width 1 height 5
radio input "true"
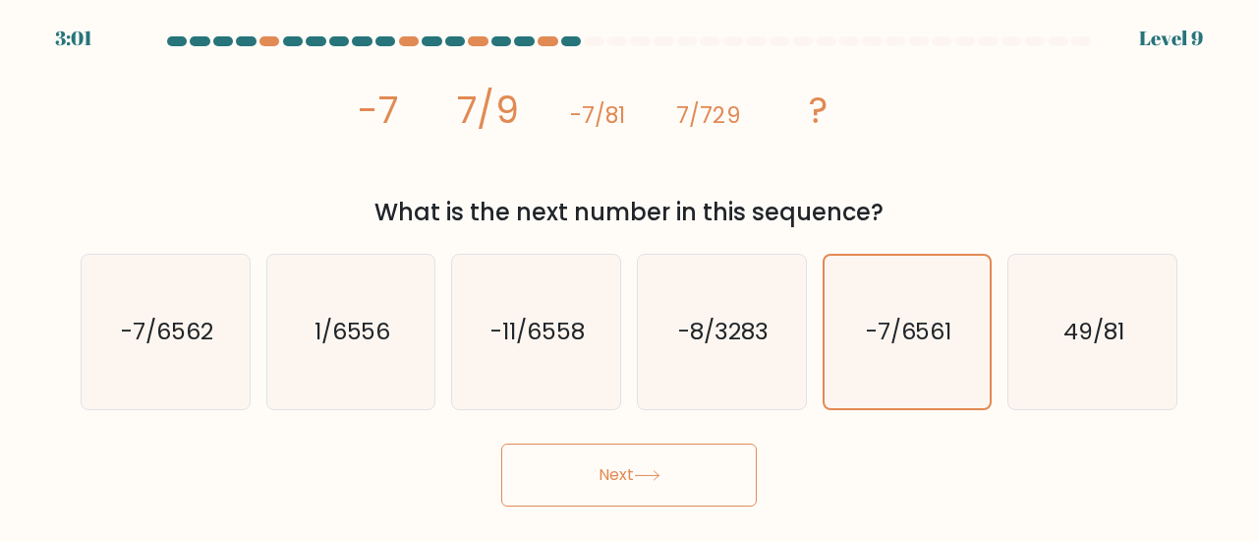
click at [704, 490] on button "Next" at bounding box center [629, 474] width 256 height 63
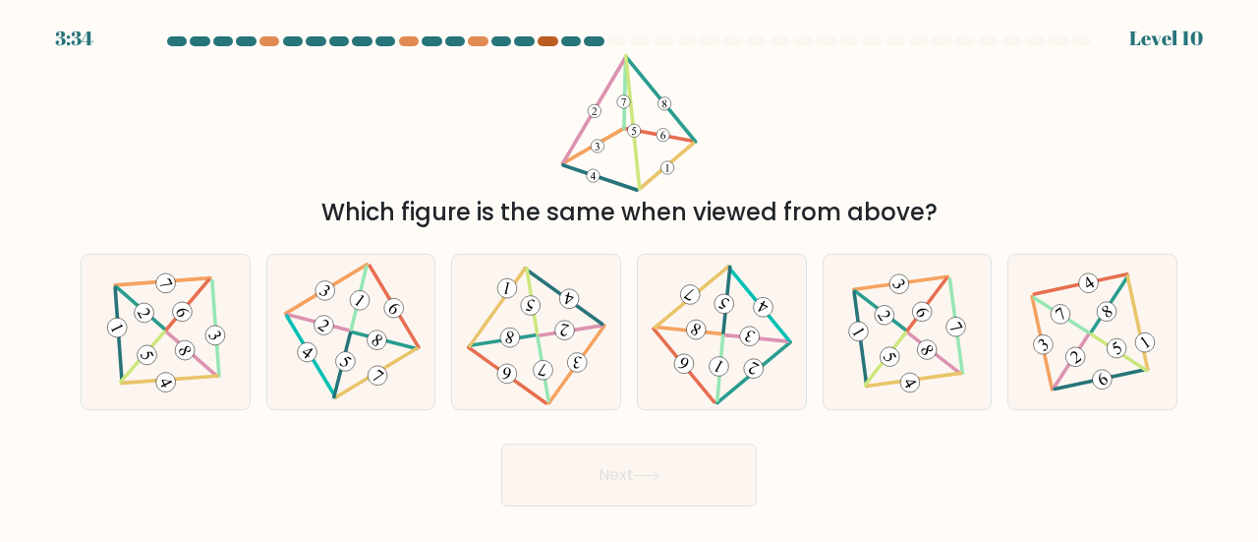
click at [547, 41] on div at bounding box center [548, 41] width 20 height 10
click at [484, 45] on div at bounding box center [478, 41] width 20 height 10
click at [409, 41] on div at bounding box center [409, 41] width 20 height 10
click at [273, 42] on div at bounding box center [269, 41] width 20 height 10
click at [407, 41] on div at bounding box center [409, 41] width 20 height 10
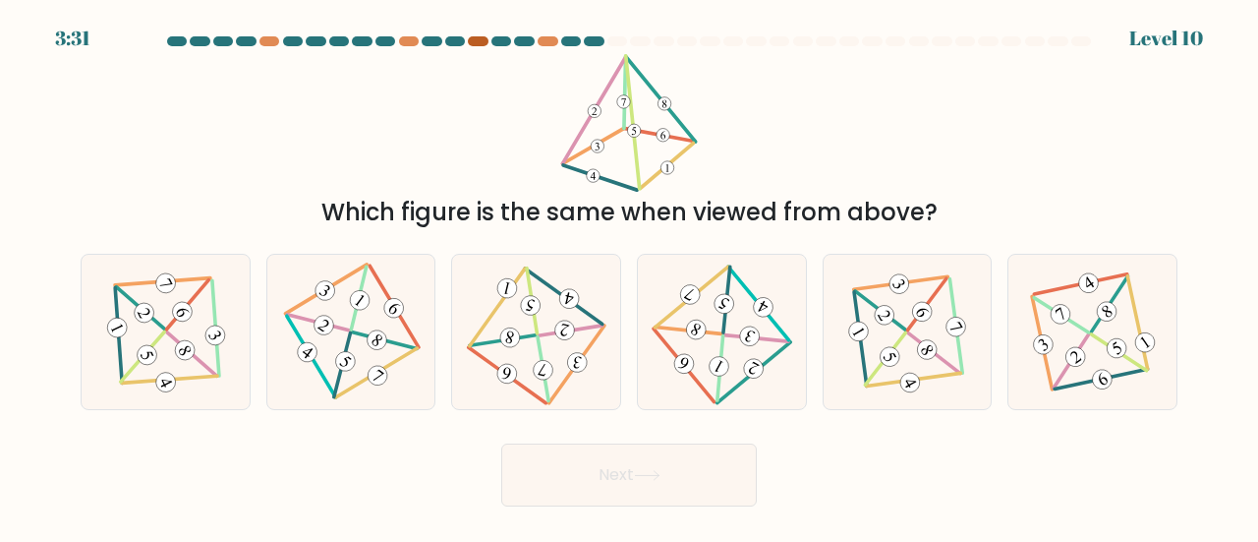
click at [480, 43] on div at bounding box center [478, 41] width 20 height 10
click at [553, 42] on div at bounding box center [548, 41] width 20 height 10
click at [550, 41] on div at bounding box center [548, 41] width 20 height 10
click at [134, 180] on div "Which figure is the same when viewed from above?" at bounding box center [629, 142] width 1121 height 176
